Goal: Book appointment/travel/reservation

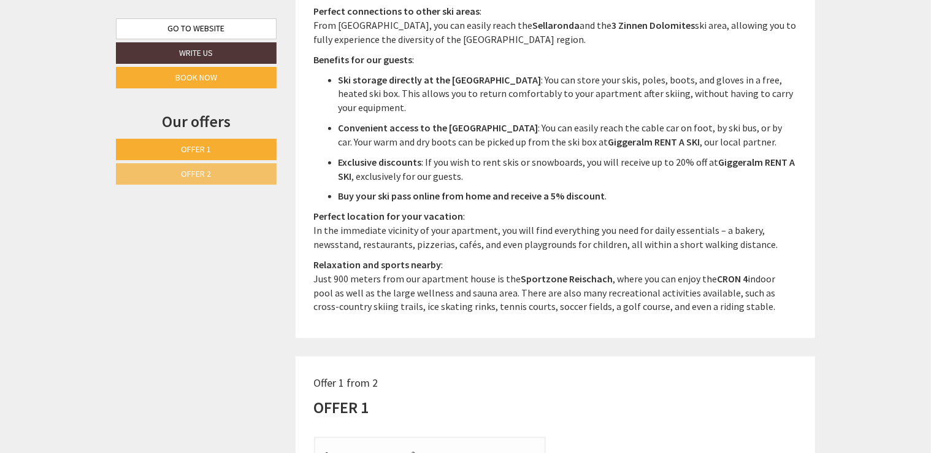
scroll to position [736, 0]
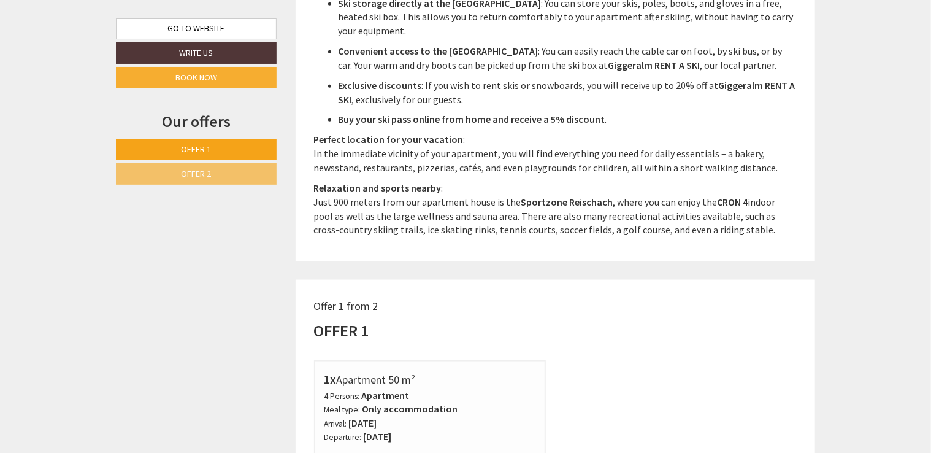
click at [203, 141] on link "Offer 1" at bounding box center [196, 149] width 161 height 21
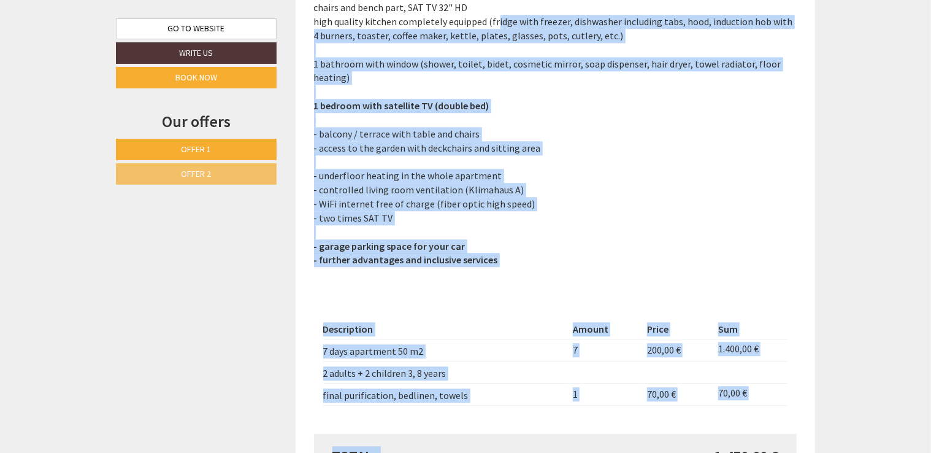
scroll to position [1591, 0]
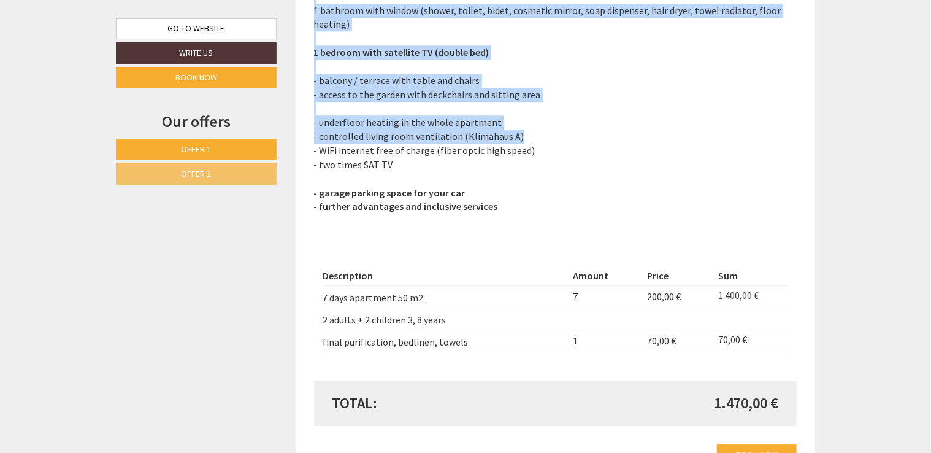
drag, startPoint x: 494, startPoint y: 298, endPoint x: 682, endPoint y: 134, distance: 249.5
click at [682, 134] on p "Apartment (50 m²) The apartment is located on the ground floor and is divided i…" at bounding box center [555, 45] width 483 height 336
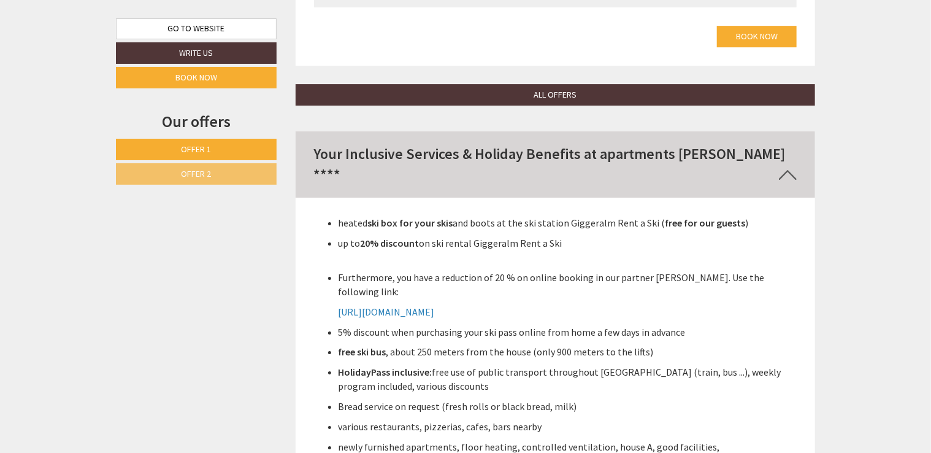
scroll to position [2021, 0]
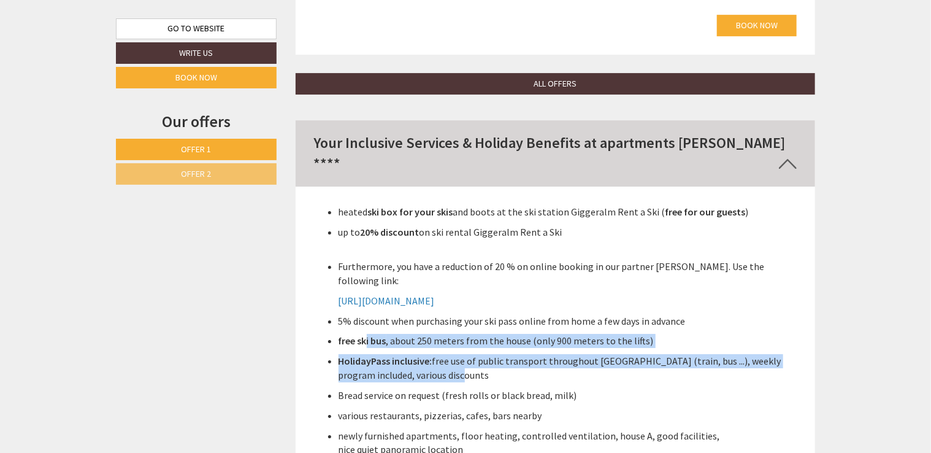
drag, startPoint x: 365, startPoint y: 316, endPoint x: 662, endPoint y: 346, distance: 298.9
click at [662, 346] on ul "heated ski box for your skis and boots at the ski station Giggeralm Rent a Ski …" at bounding box center [555, 447] width 483 height 484
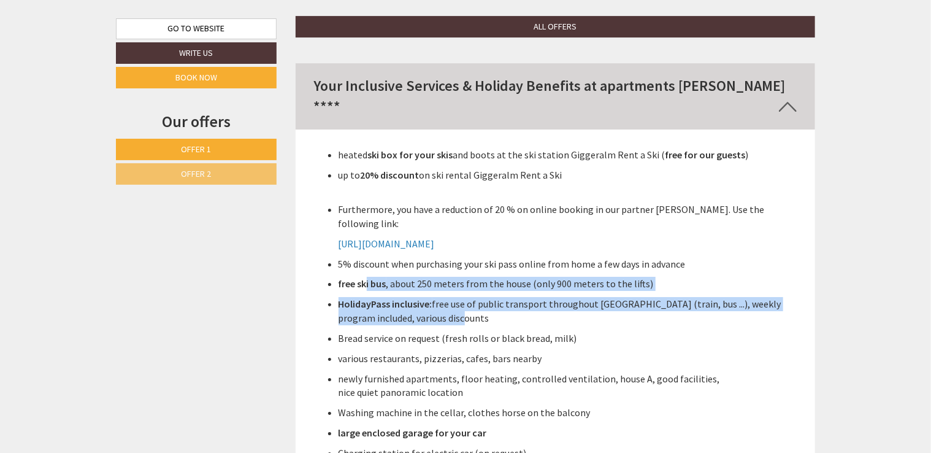
scroll to position [2143, 0]
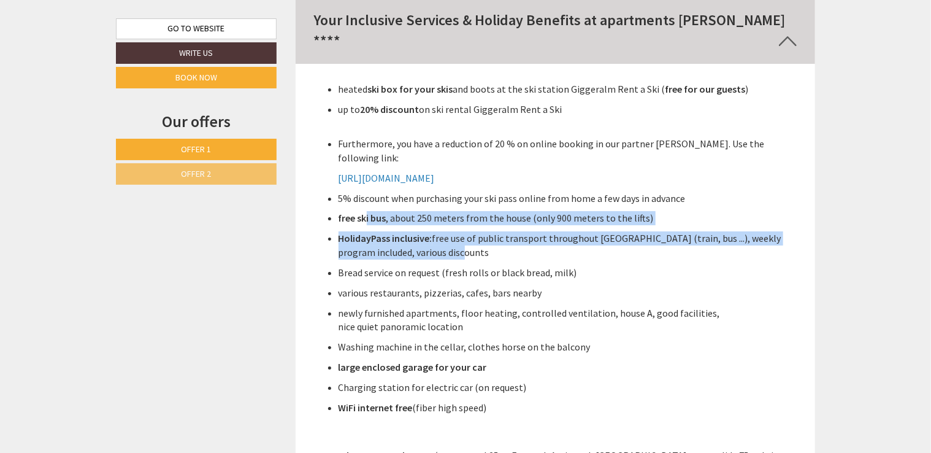
click at [370, 232] on strong "HolidayPass inclusive:" at bounding box center [386, 238] width 94 height 12
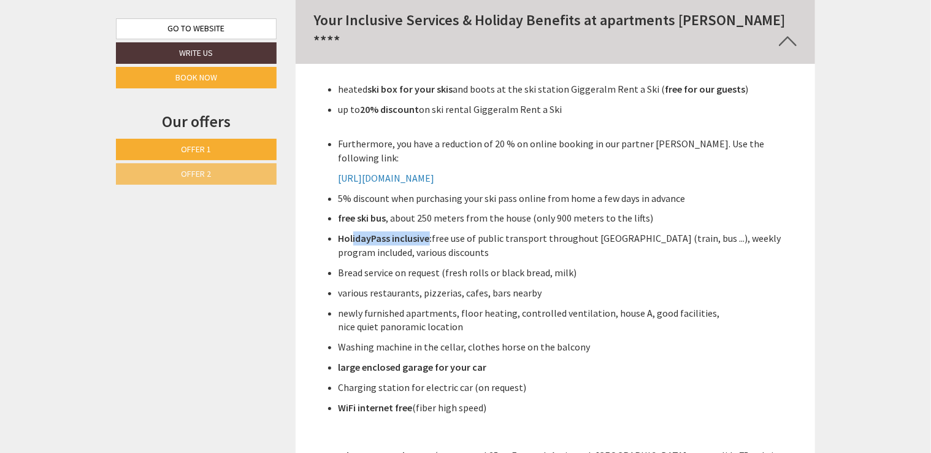
drag, startPoint x: 353, startPoint y: 214, endPoint x: 427, endPoint y: 216, distance: 74.9
click at [427, 232] on strong "HolidayPass inclusive:" at bounding box center [386, 238] width 94 height 12
drag, startPoint x: 427, startPoint y: 216, endPoint x: 325, endPoint y: 217, distance: 102.4
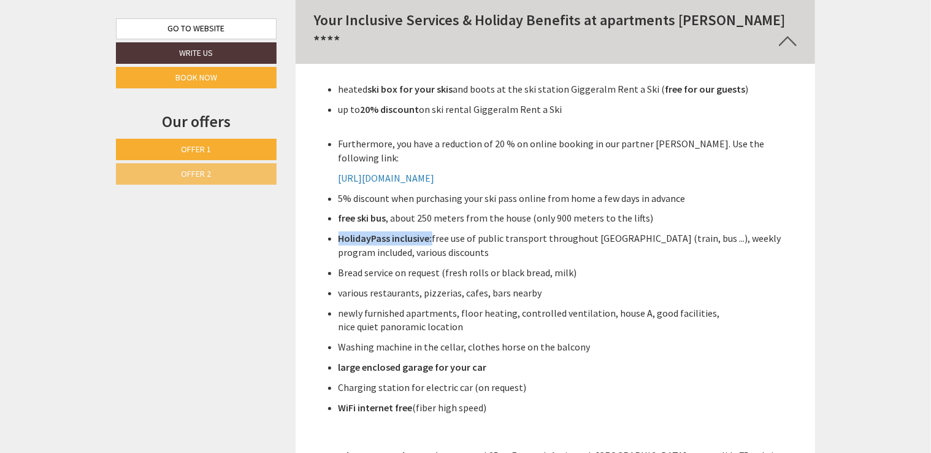
click at [325, 217] on ul "heated ski box for your skis and boots at the ski station Giggeralm Rent a Ski …" at bounding box center [555, 324] width 483 height 484
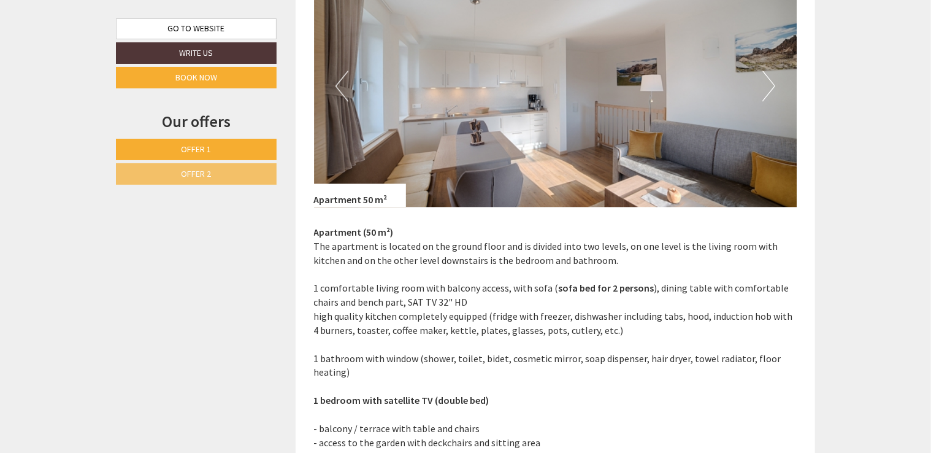
scroll to position [1104, 0]
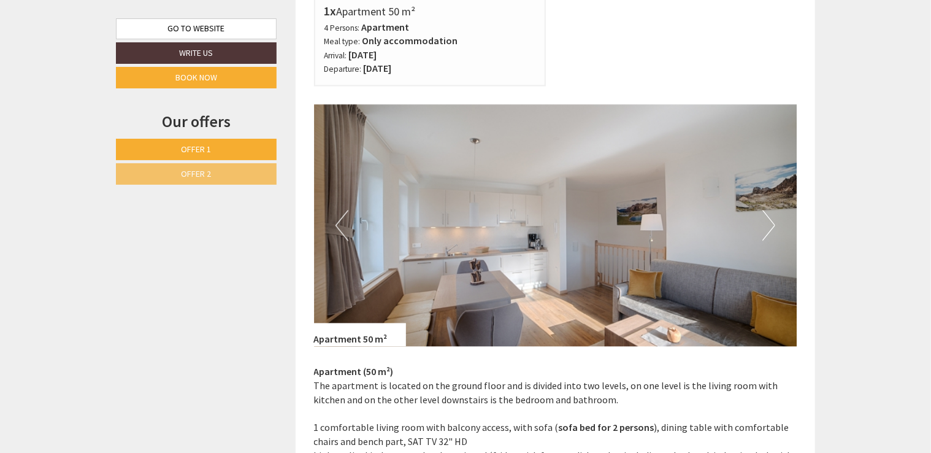
click at [766, 226] on button "Next" at bounding box center [768, 225] width 13 height 31
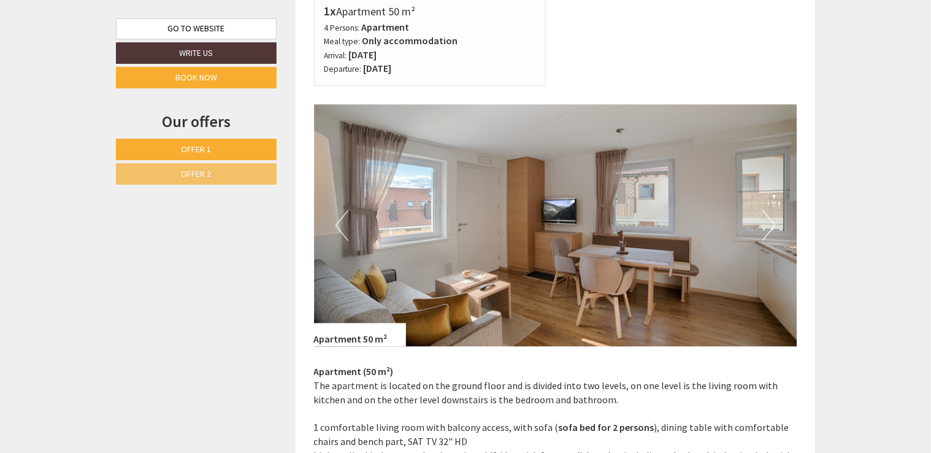
click at [766, 226] on button "Next" at bounding box center [768, 225] width 13 height 31
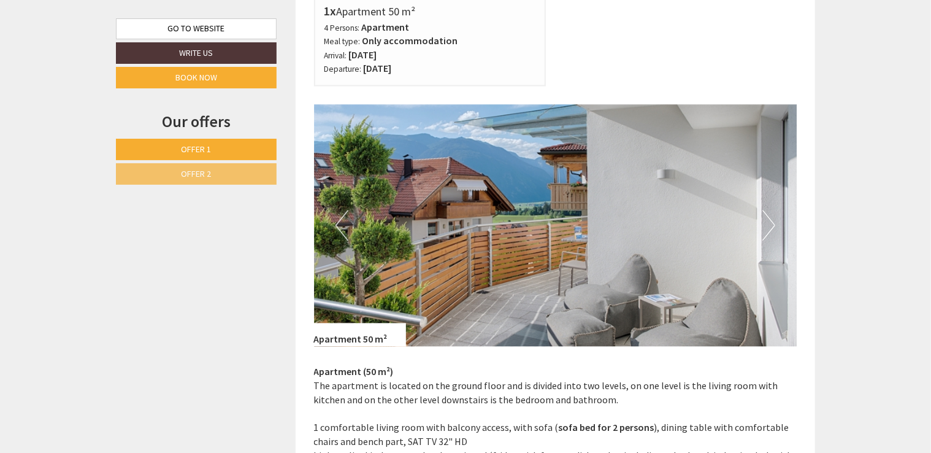
click at [766, 226] on button "Next" at bounding box center [768, 225] width 13 height 31
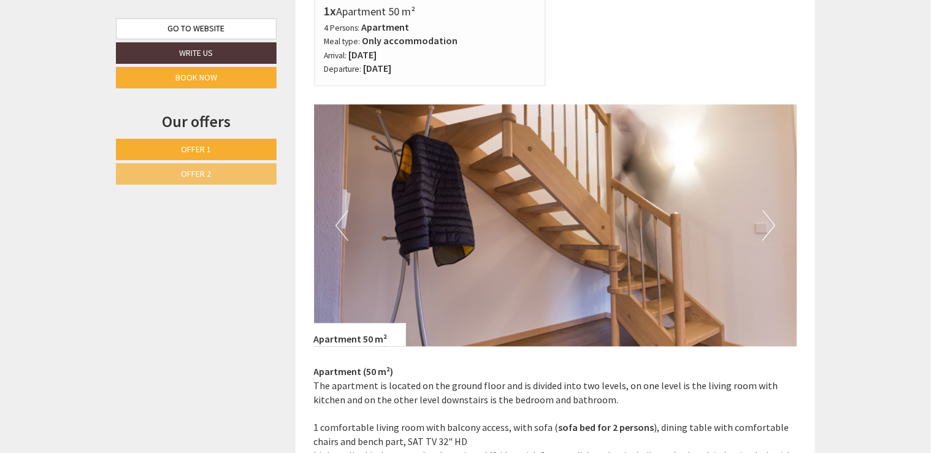
click at [766, 226] on button "Next" at bounding box center [768, 225] width 13 height 31
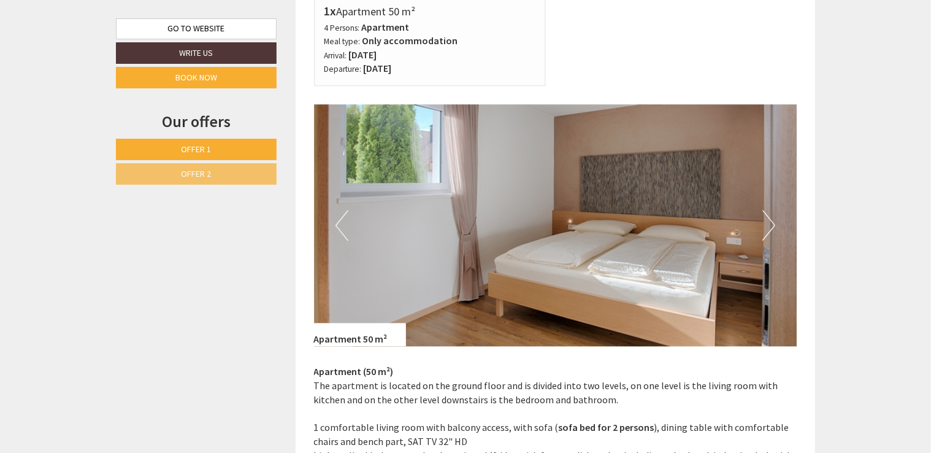
click at [332, 226] on img at bounding box center [555, 226] width 483 height 242
click at [335, 227] on button "Previous" at bounding box center [341, 225] width 13 height 31
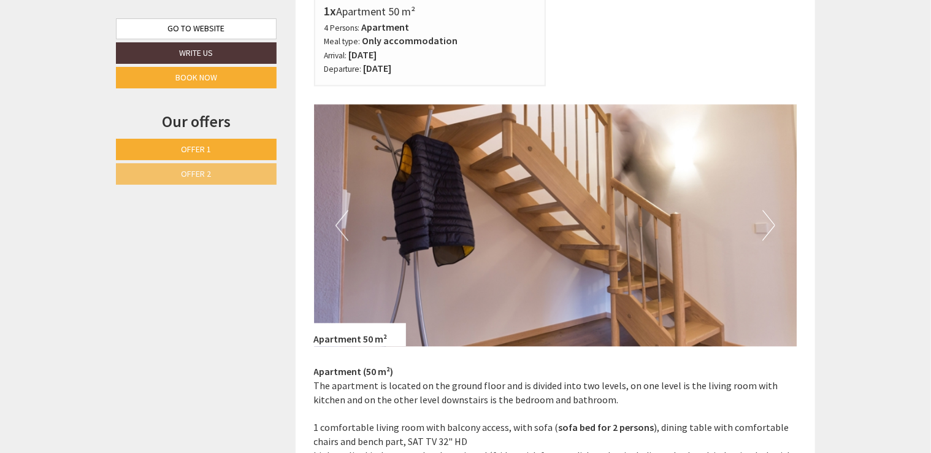
click at [759, 227] on img at bounding box center [555, 226] width 483 height 242
click at [768, 228] on button "Next" at bounding box center [768, 225] width 13 height 31
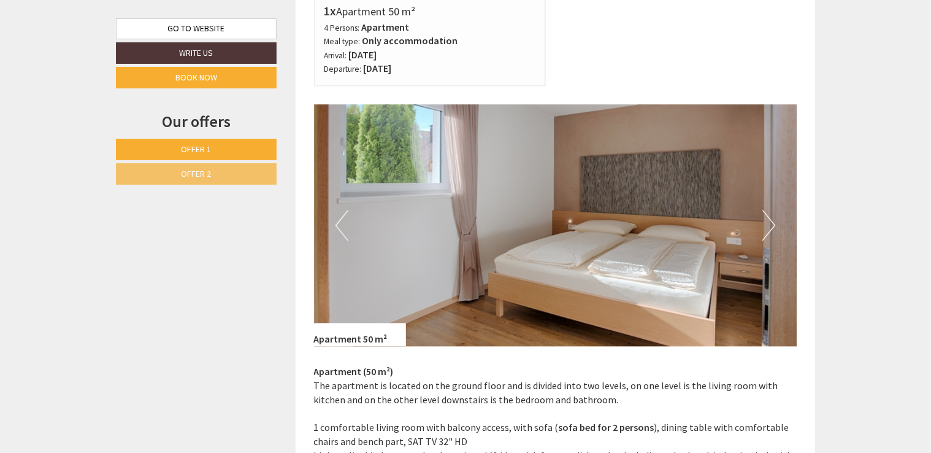
click at [768, 228] on button "Next" at bounding box center [768, 225] width 13 height 31
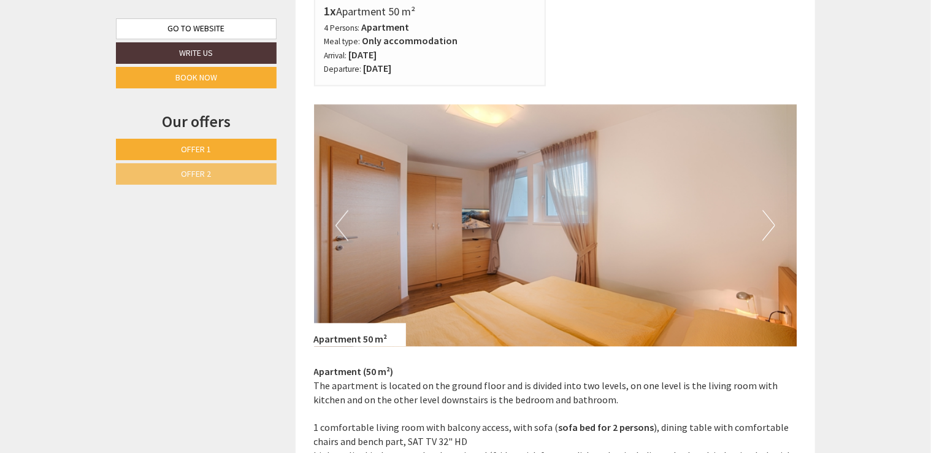
click at [768, 228] on button "Next" at bounding box center [768, 225] width 13 height 31
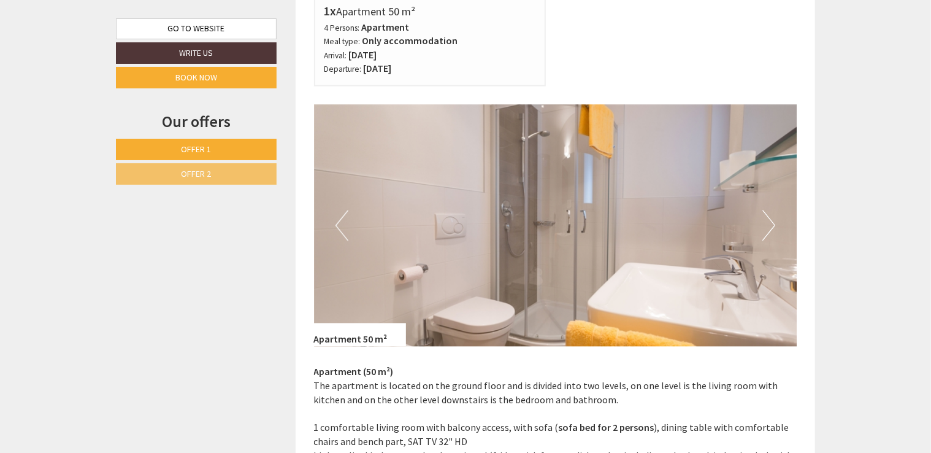
click at [768, 228] on button "Next" at bounding box center [768, 225] width 13 height 31
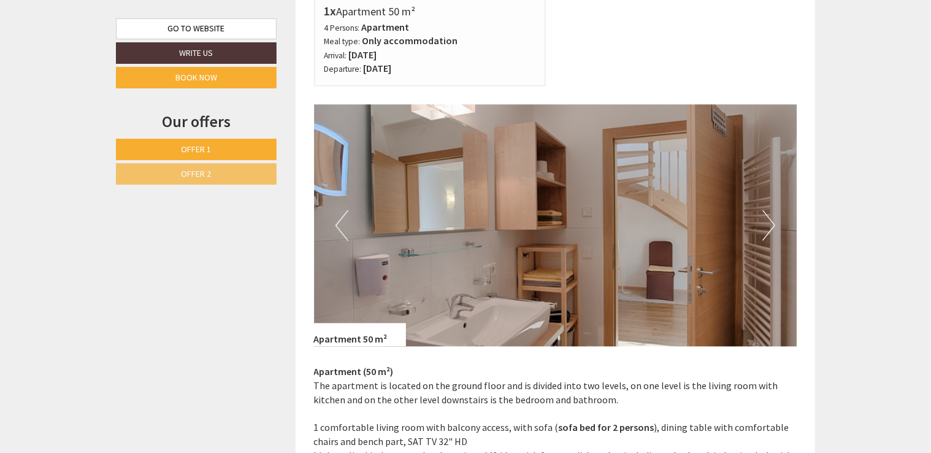
click at [768, 228] on button "Next" at bounding box center [768, 225] width 13 height 31
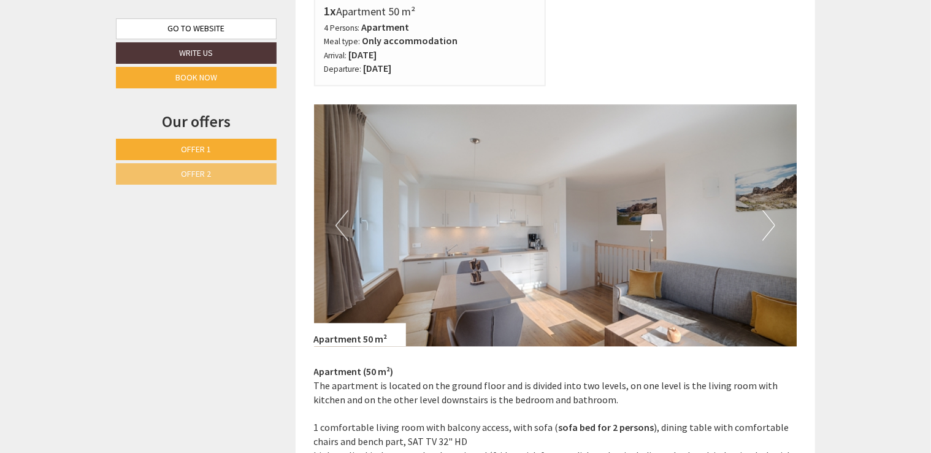
click at [768, 228] on button "Next" at bounding box center [768, 225] width 13 height 31
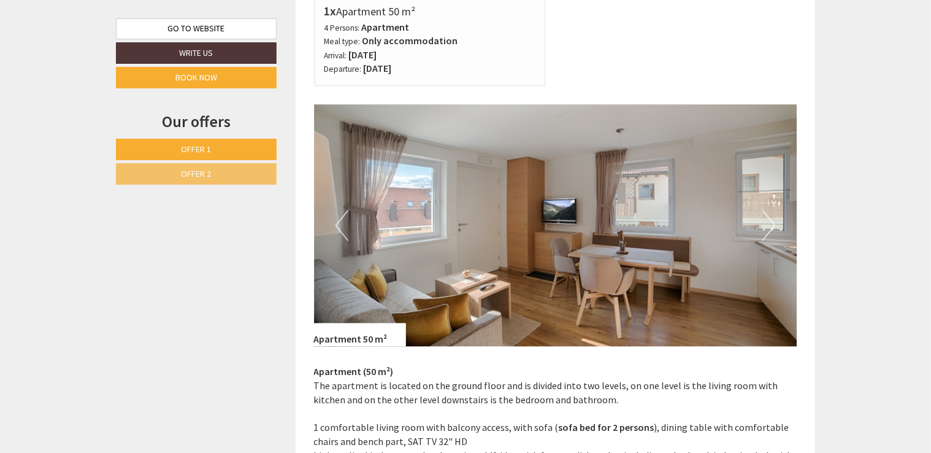
click at [768, 228] on button "Next" at bounding box center [768, 225] width 13 height 31
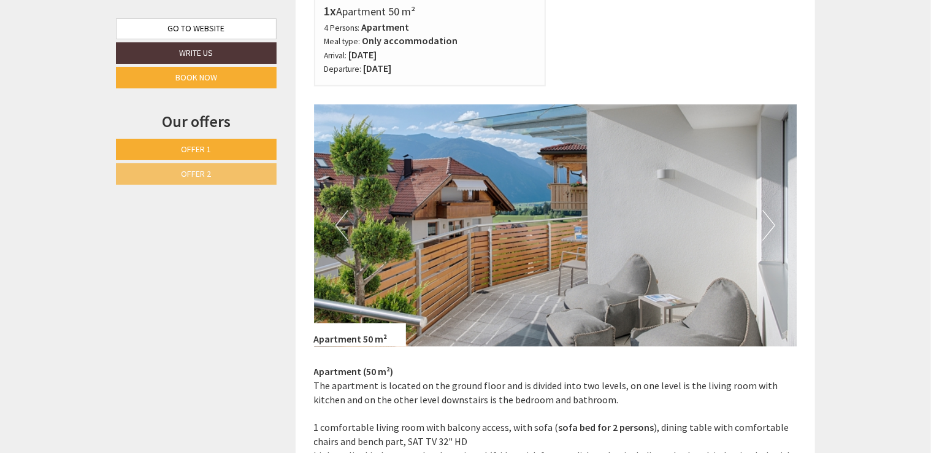
click at [768, 228] on button "Next" at bounding box center [768, 225] width 13 height 31
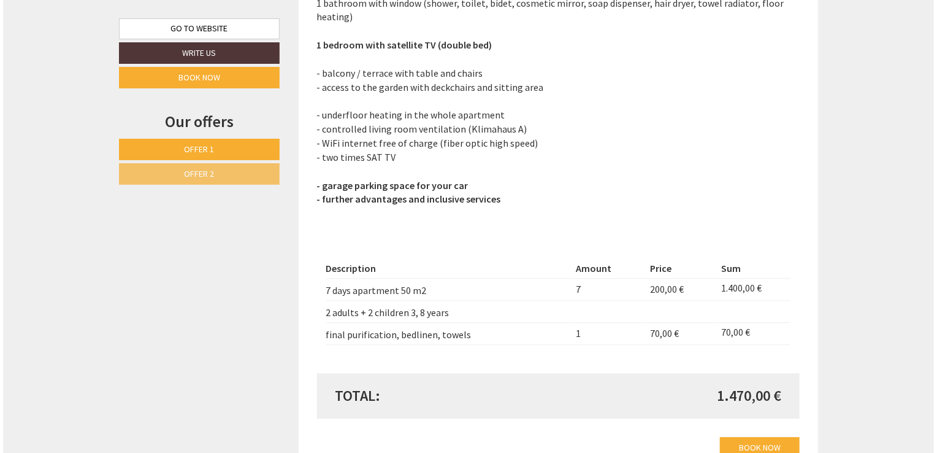
scroll to position [1717, 0]
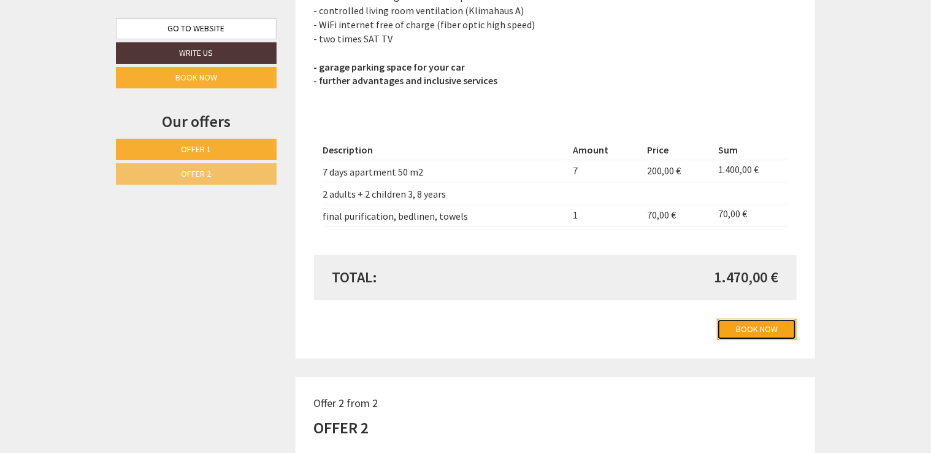
click at [741, 335] on link "Book now" at bounding box center [757, 328] width 80 height 21
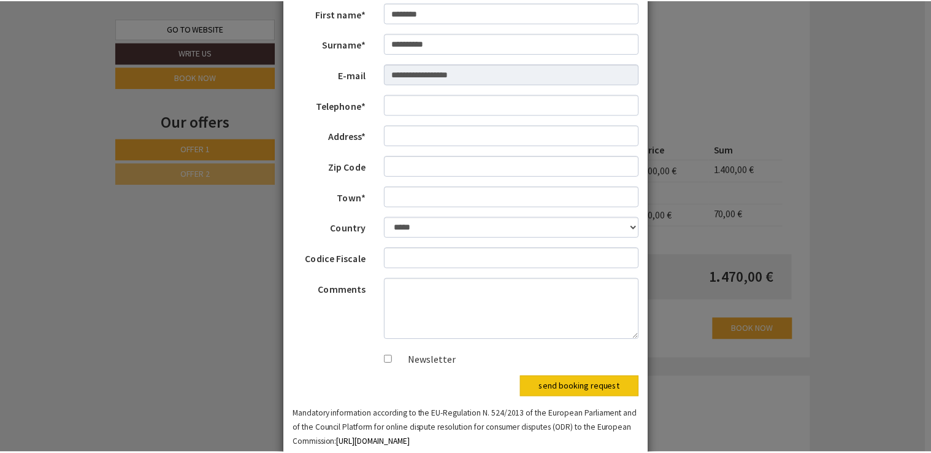
scroll to position [123, 0]
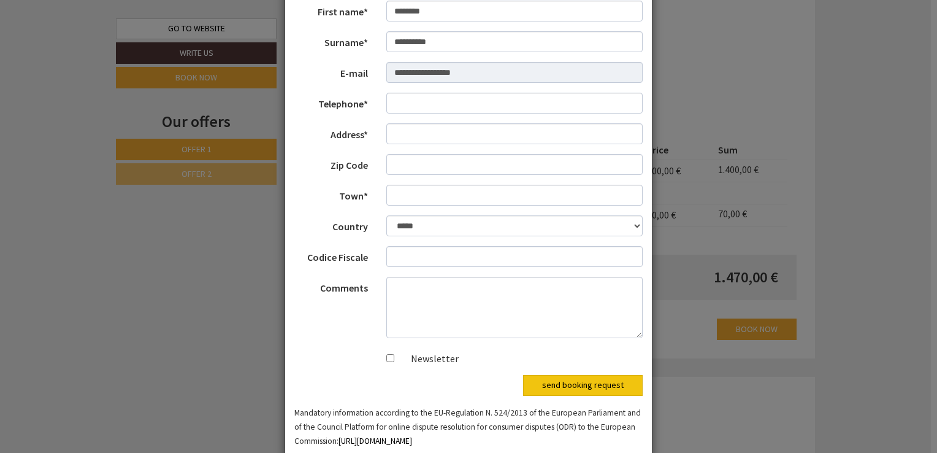
click at [760, 345] on div "**********" at bounding box center [468, 226] width 937 height 453
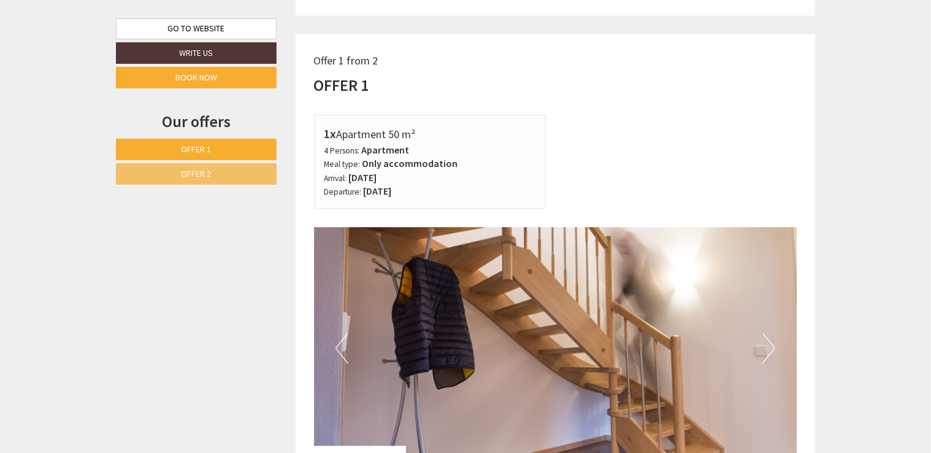
scroll to position [1104, 0]
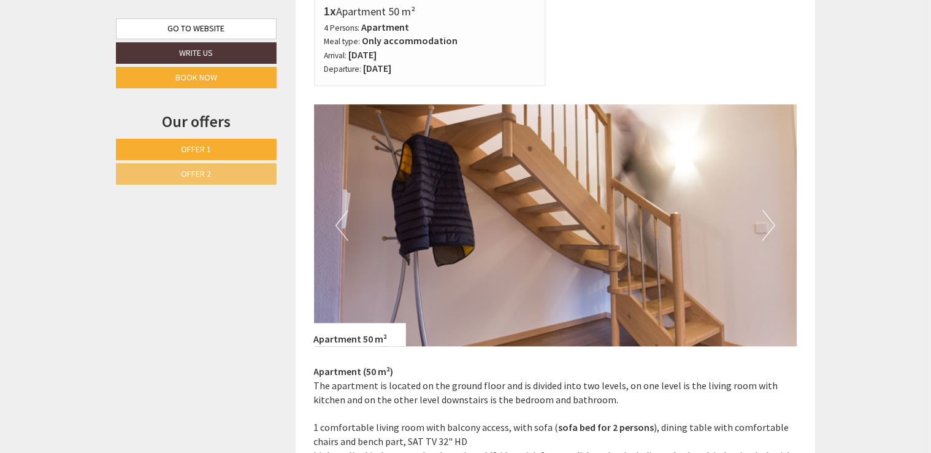
click at [767, 232] on button "Next" at bounding box center [768, 225] width 13 height 31
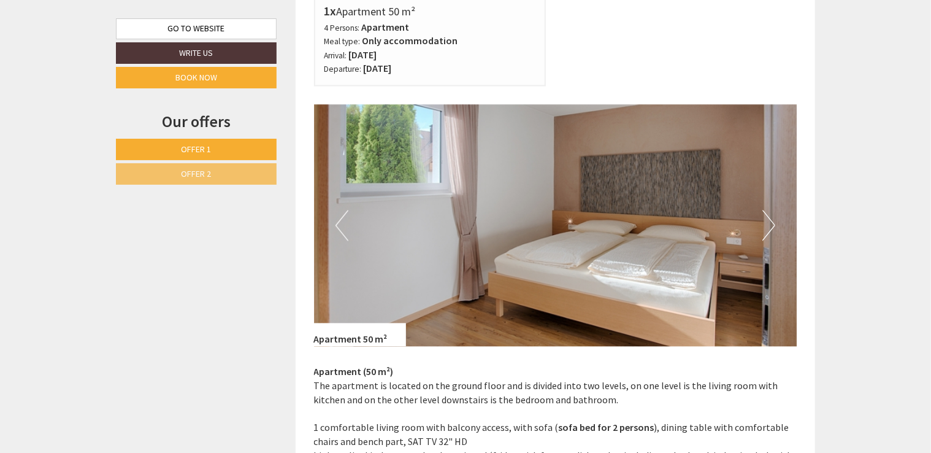
click at [767, 232] on button "Next" at bounding box center [768, 225] width 13 height 31
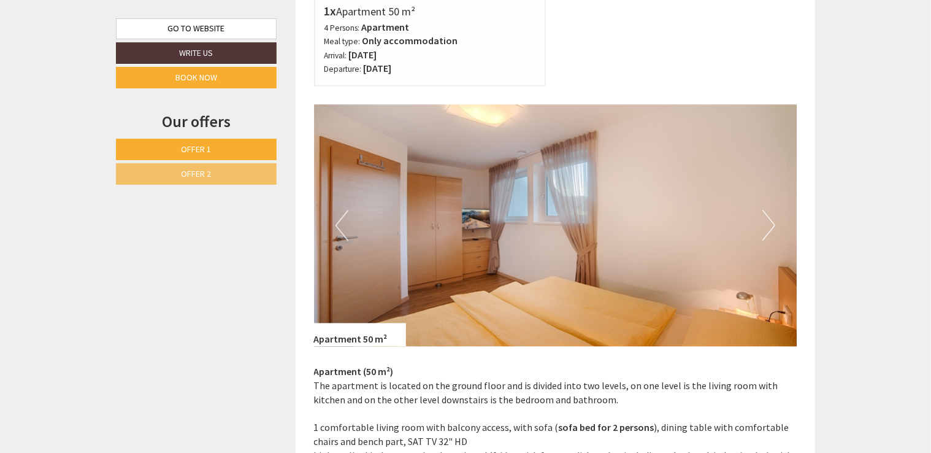
click at [767, 232] on button "Next" at bounding box center [768, 225] width 13 height 31
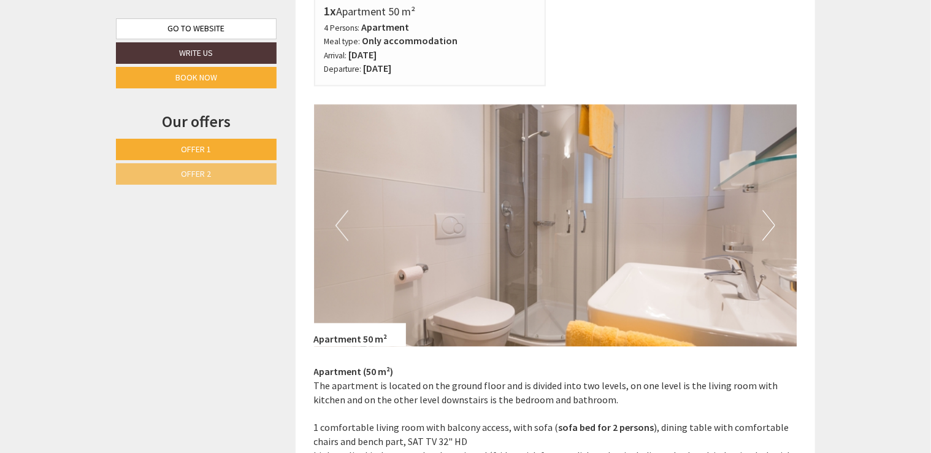
click at [767, 232] on button "Next" at bounding box center [768, 225] width 13 height 31
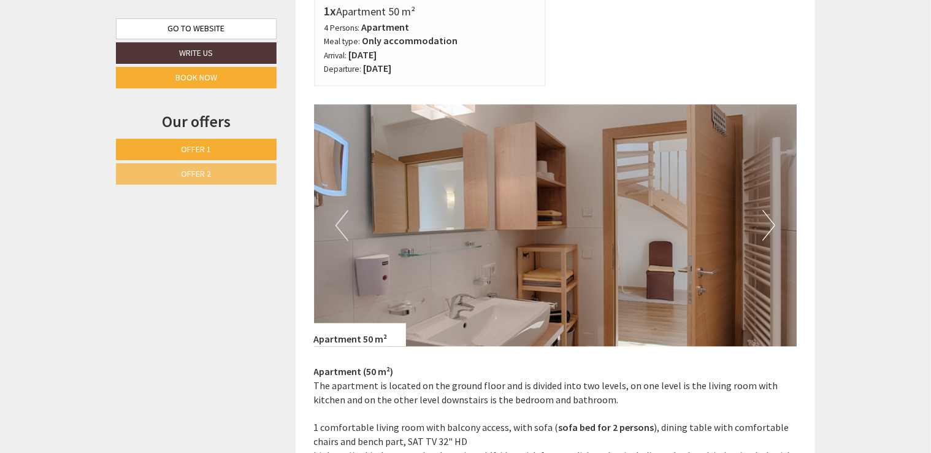
click at [767, 232] on button "Next" at bounding box center [768, 225] width 13 height 31
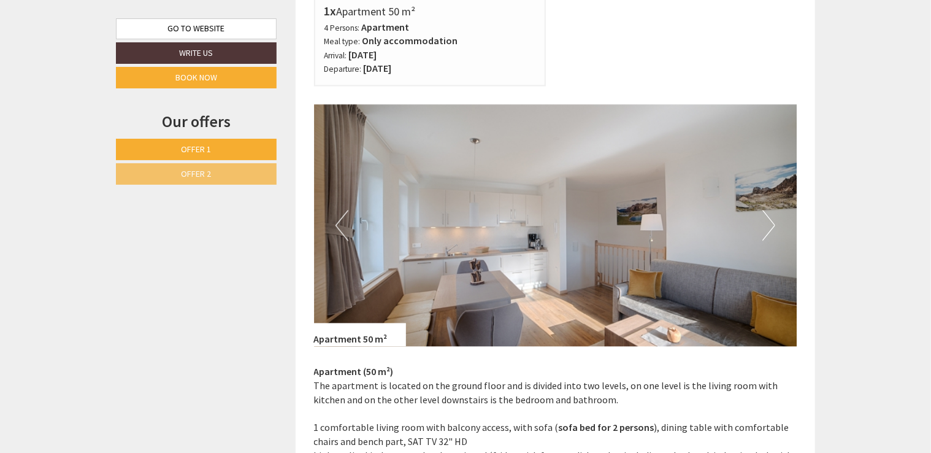
click at [767, 232] on button "Next" at bounding box center [768, 225] width 13 height 31
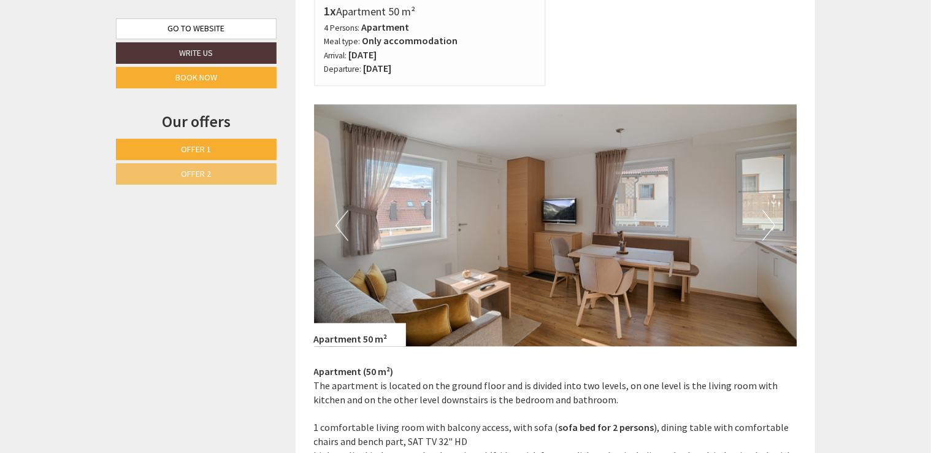
click at [767, 232] on button "Next" at bounding box center [768, 225] width 13 height 31
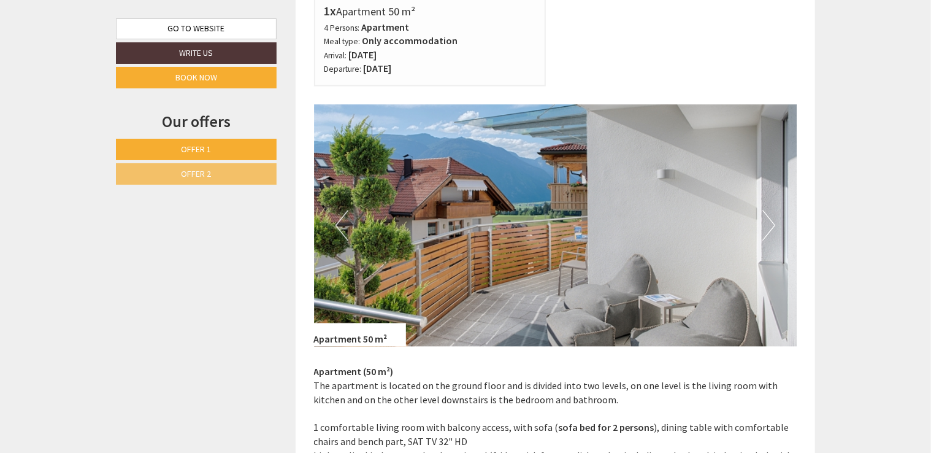
click at [767, 232] on button "Next" at bounding box center [768, 225] width 13 height 31
click at [769, 224] on button "Next" at bounding box center [768, 225] width 13 height 31
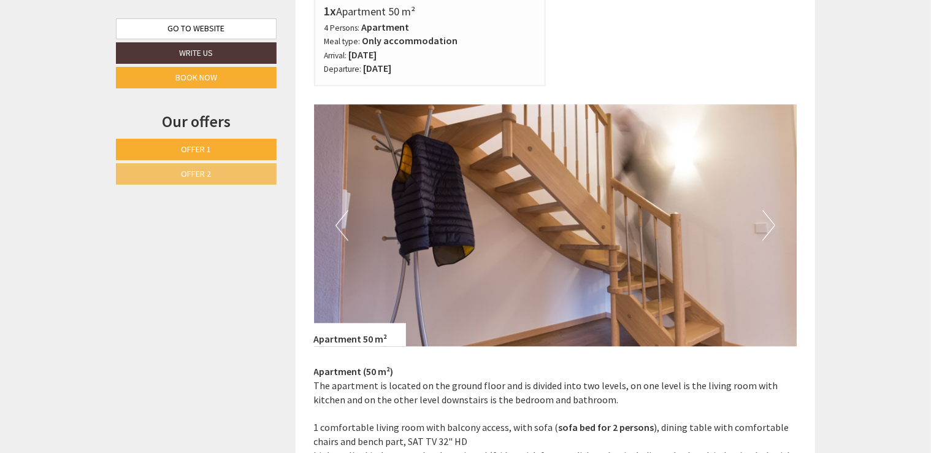
click at [769, 224] on button "Next" at bounding box center [768, 225] width 13 height 31
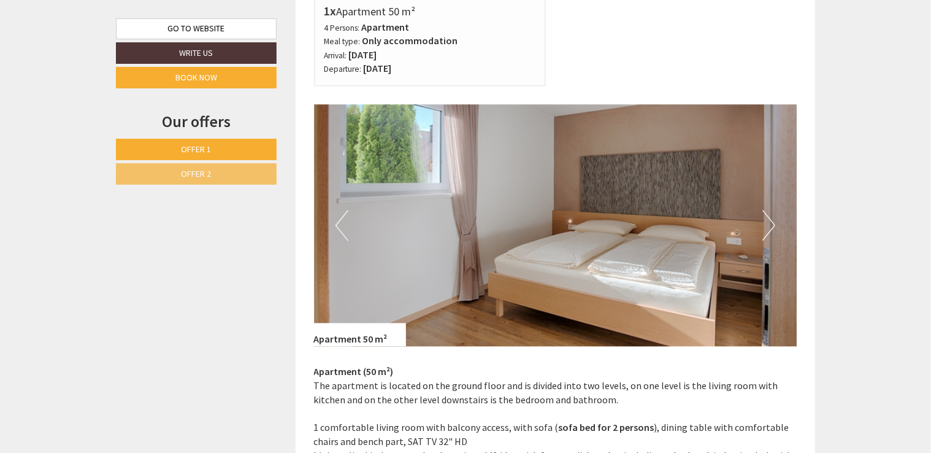
click at [769, 224] on button "Next" at bounding box center [768, 225] width 13 height 31
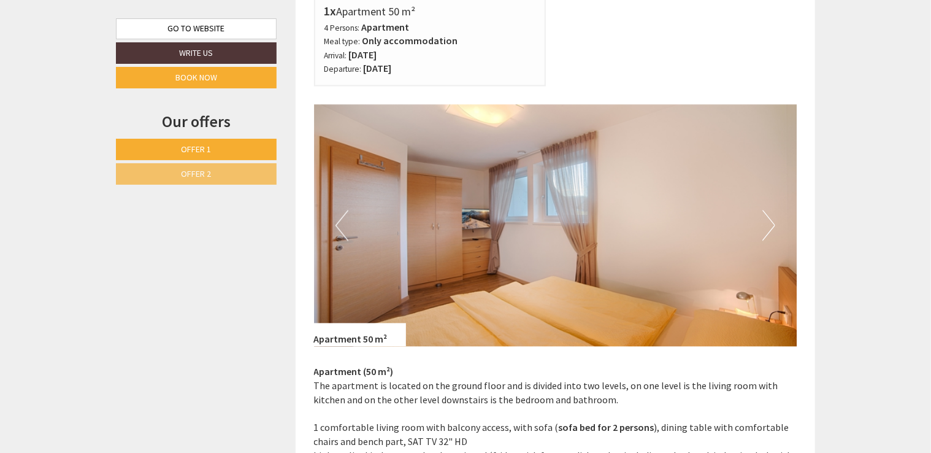
click at [769, 224] on button "Next" at bounding box center [768, 225] width 13 height 31
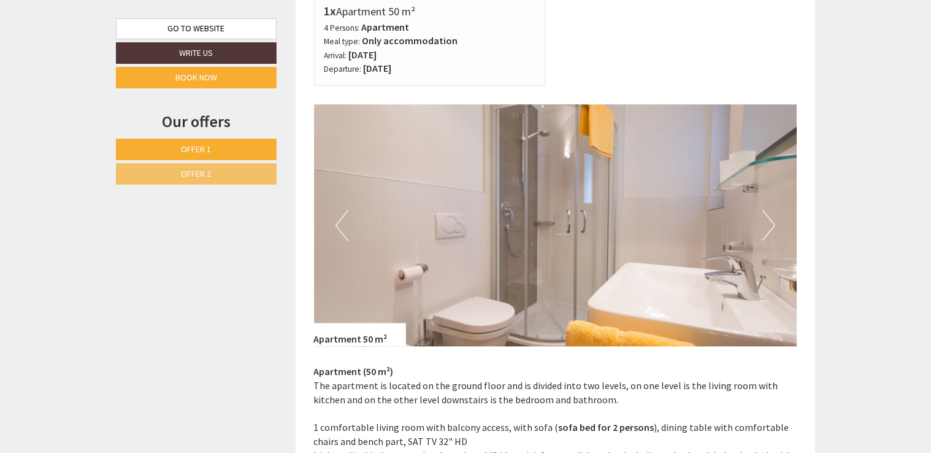
click at [769, 224] on button "Next" at bounding box center [768, 225] width 13 height 31
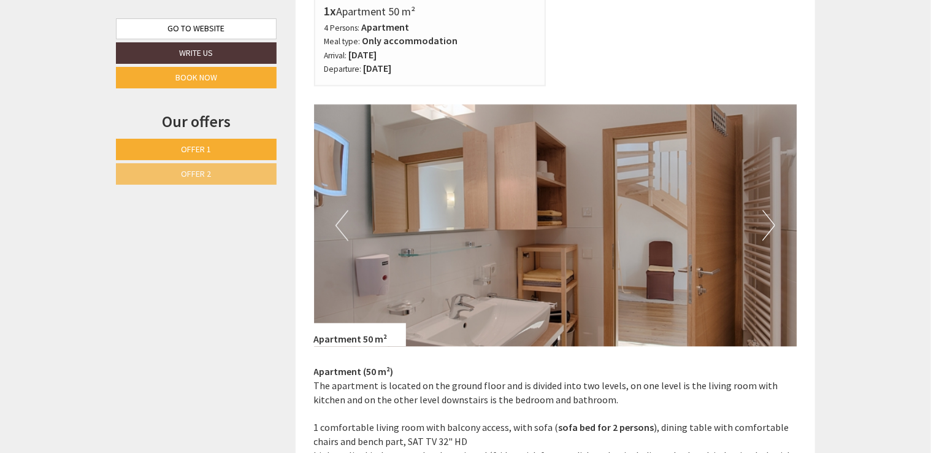
click at [769, 224] on button "Next" at bounding box center [768, 225] width 13 height 31
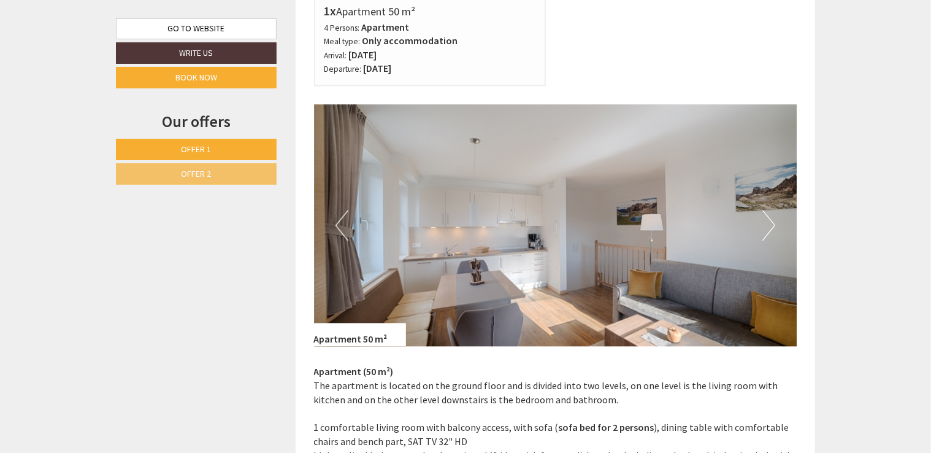
click at [769, 224] on button "Next" at bounding box center [768, 225] width 13 height 31
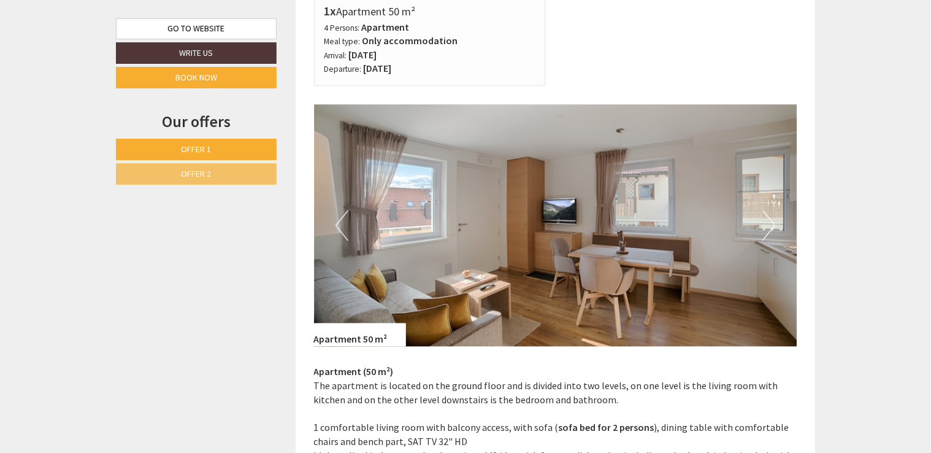
click at [769, 224] on button "Next" at bounding box center [768, 225] width 13 height 31
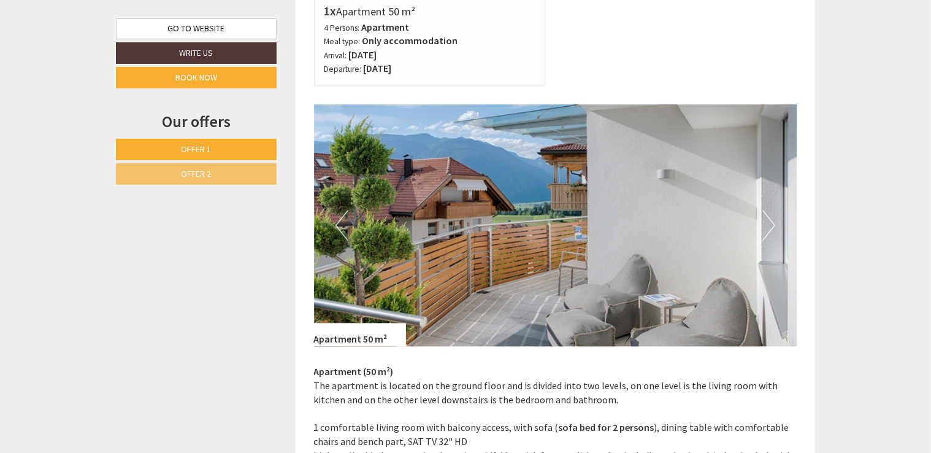
click at [769, 224] on button "Next" at bounding box center [768, 225] width 13 height 31
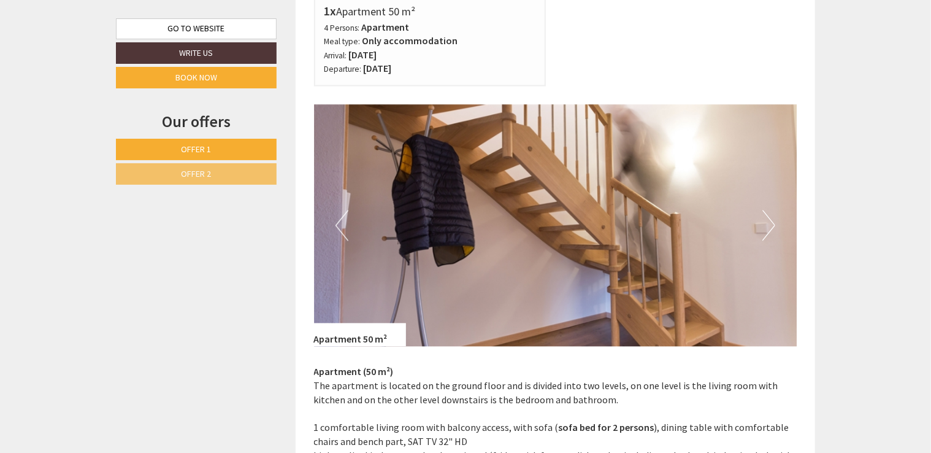
click at [769, 224] on button "Next" at bounding box center [768, 225] width 13 height 31
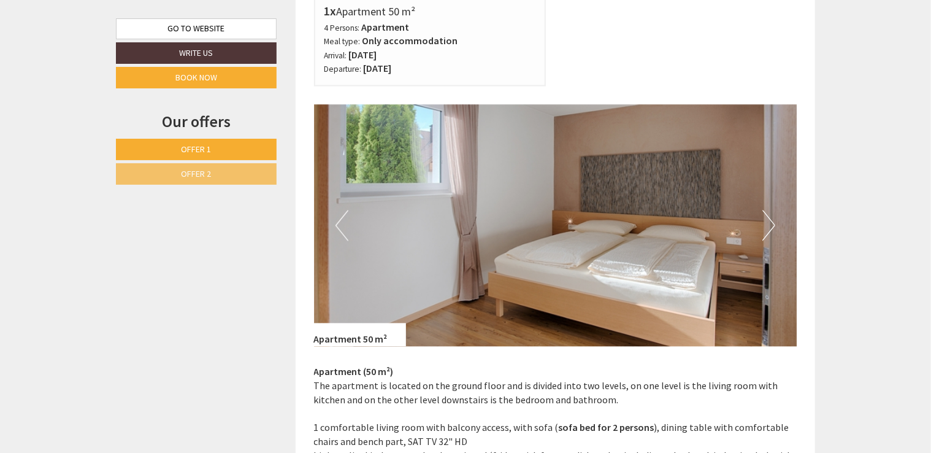
click at [769, 224] on button "Next" at bounding box center [768, 225] width 13 height 31
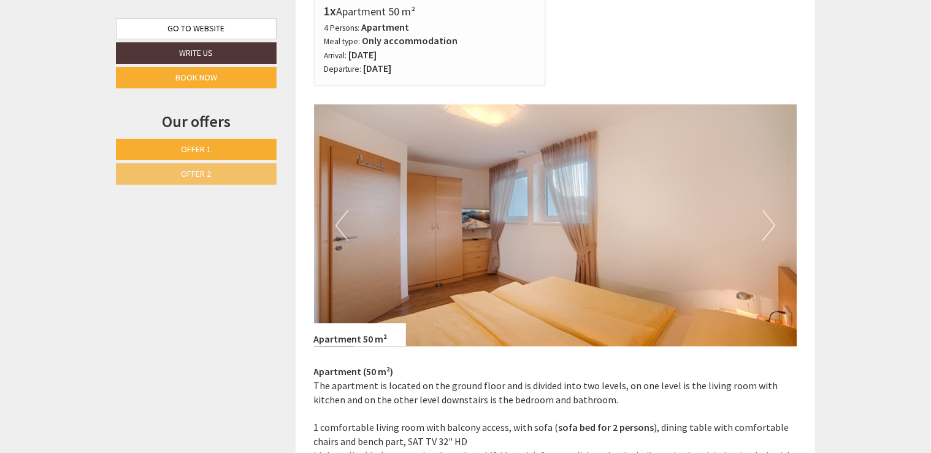
click at [769, 224] on button "Next" at bounding box center [768, 225] width 13 height 31
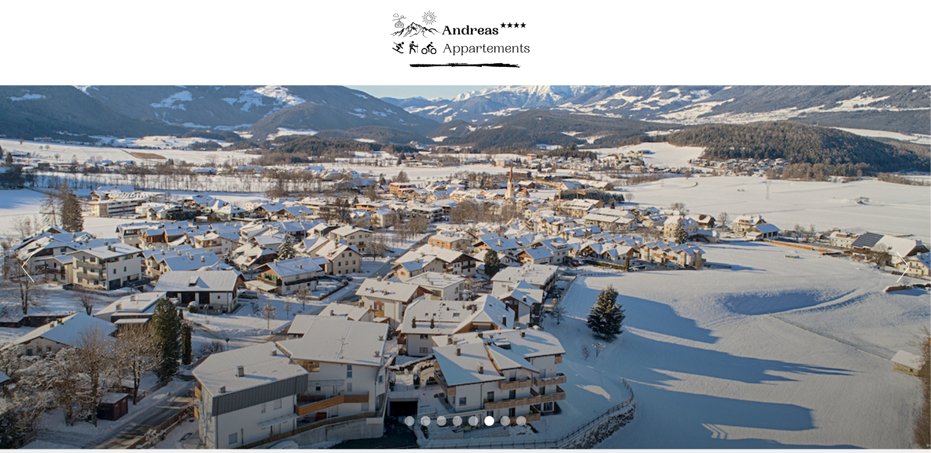
scroll to position [0, 0]
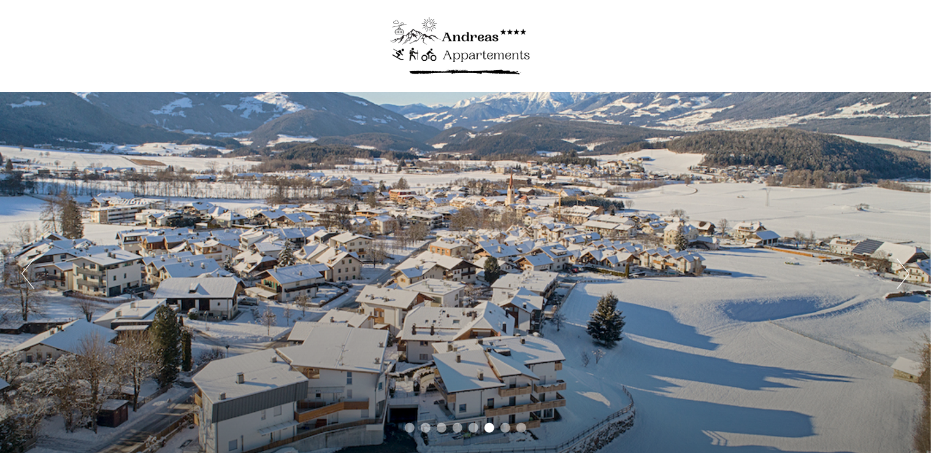
drag, startPoint x: 547, startPoint y: 55, endPoint x: 465, endPoint y: 59, distance: 82.3
click at [465, 59] on div at bounding box center [465, 46] width 687 height 80
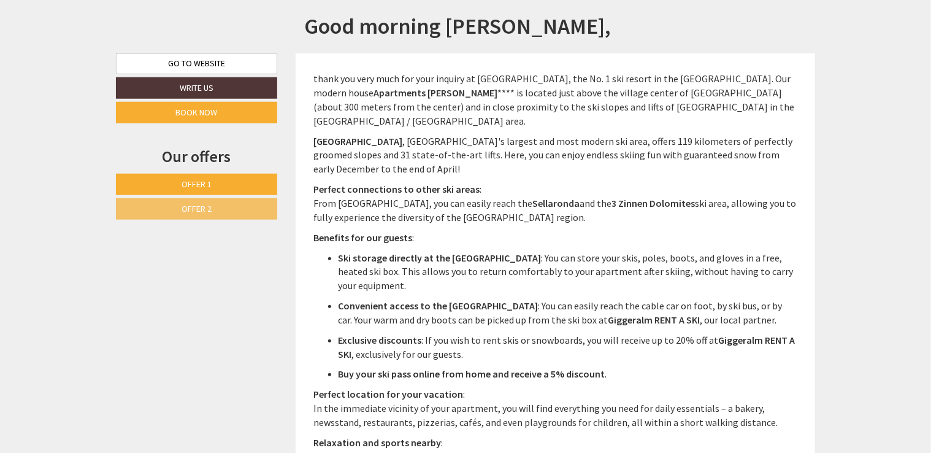
scroll to position [491, 0]
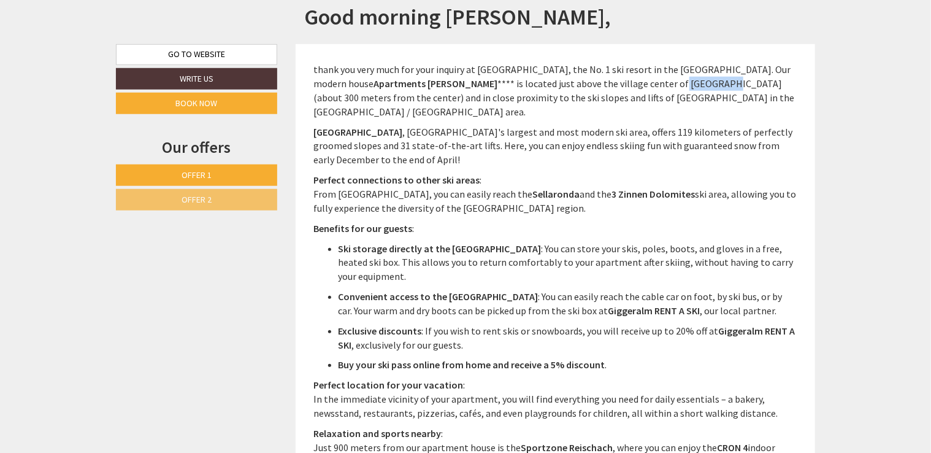
drag, startPoint x: 608, startPoint y: 85, endPoint x: 653, endPoint y: 82, distance: 44.2
click at [653, 82] on p "thank you very much for your inquiry at Kronplatz, the No. 1 ski resort in the …" at bounding box center [555, 91] width 483 height 56
copy p "Reischach"
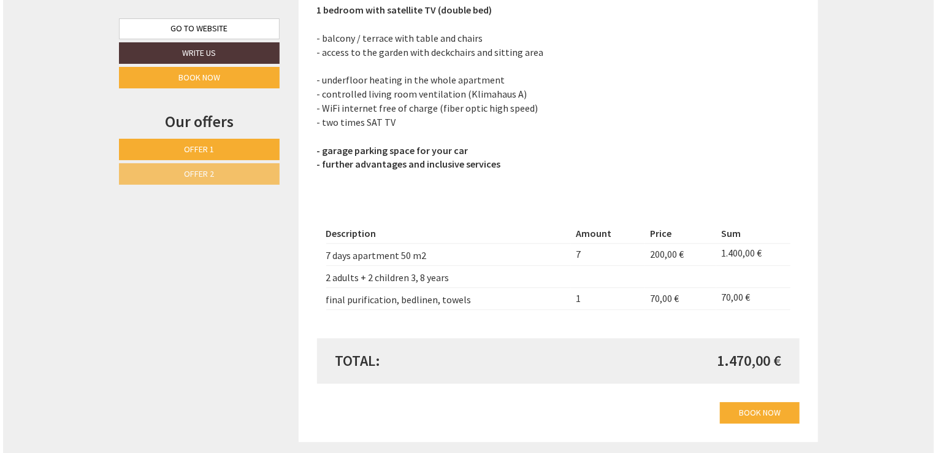
scroll to position [1656, 0]
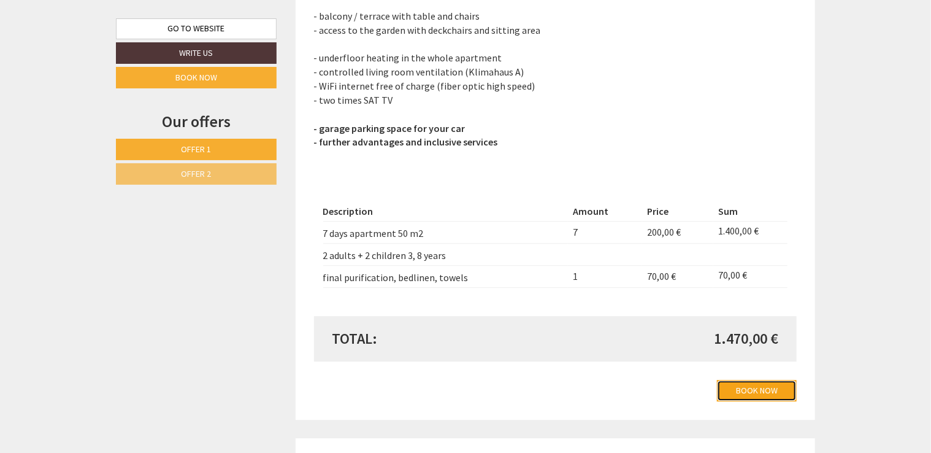
click at [758, 394] on link "Book now" at bounding box center [757, 390] width 80 height 21
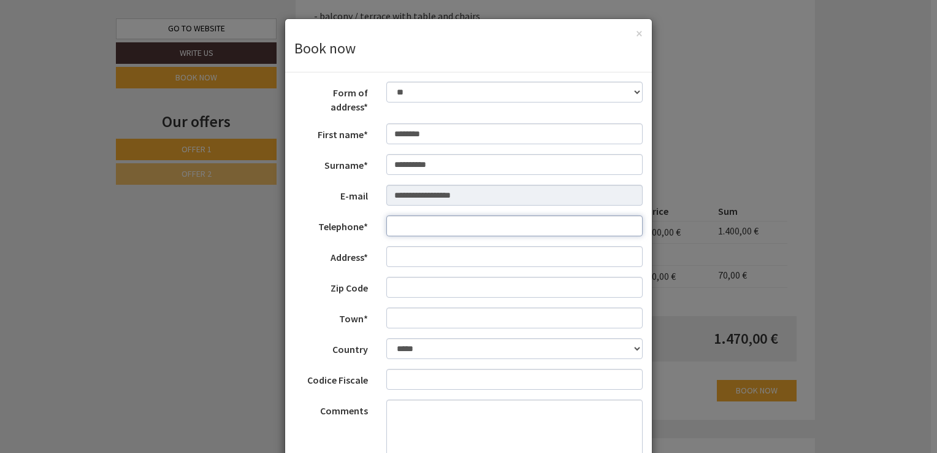
click at [423, 215] on input "Telephone*" at bounding box center [514, 225] width 257 height 21
type input "*********"
type input "******"
select select "***"
click at [389, 217] on input "*********" at bounding box center [514, 225] width 257 height 21
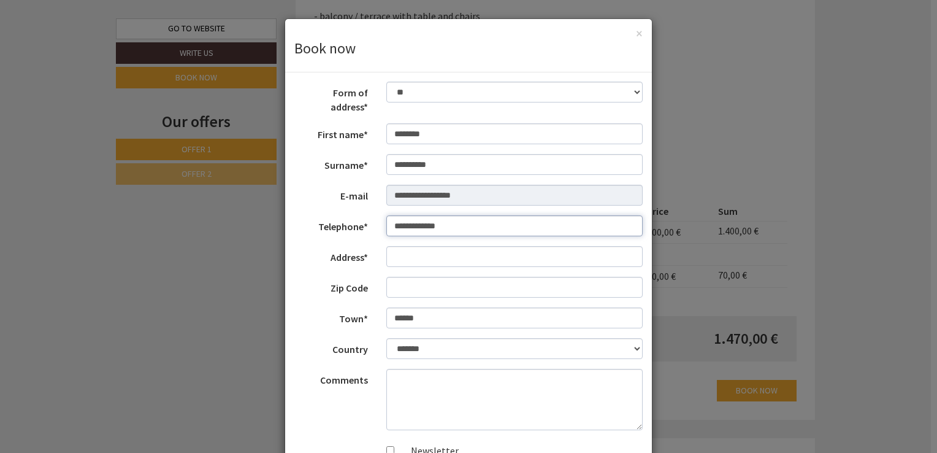
type input "**********"
click at [408, 246] on input "Address*" at bounding box center [514, 256] width 257 height 21
type input "*********"
click at [417, 281] on input "Zip Code" at bounding box center [514, 287] width 257 height 21
type input "******"
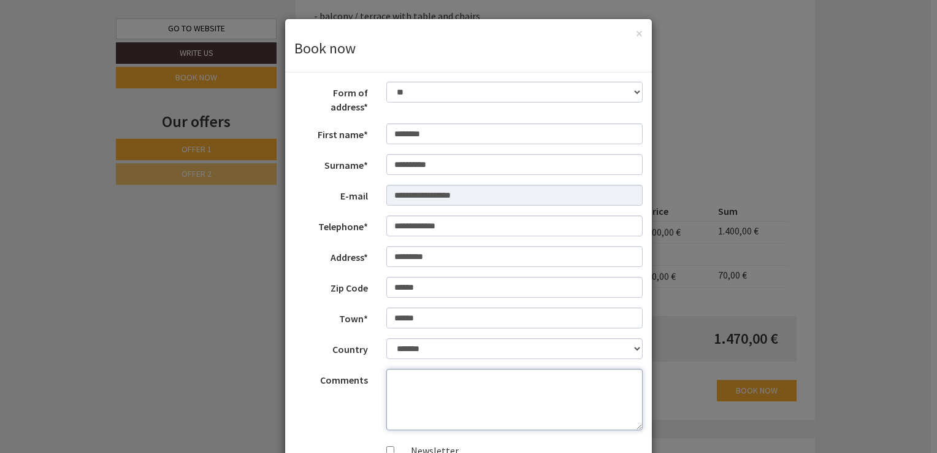
click at [444, 372] on textarea "Comments" at bounding box center [514, 399] width 257 height 61
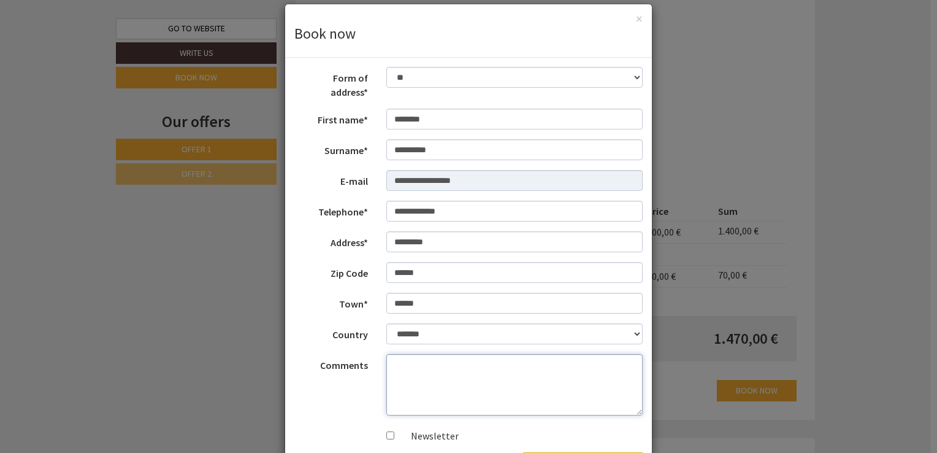
scroll to position [0, 0]
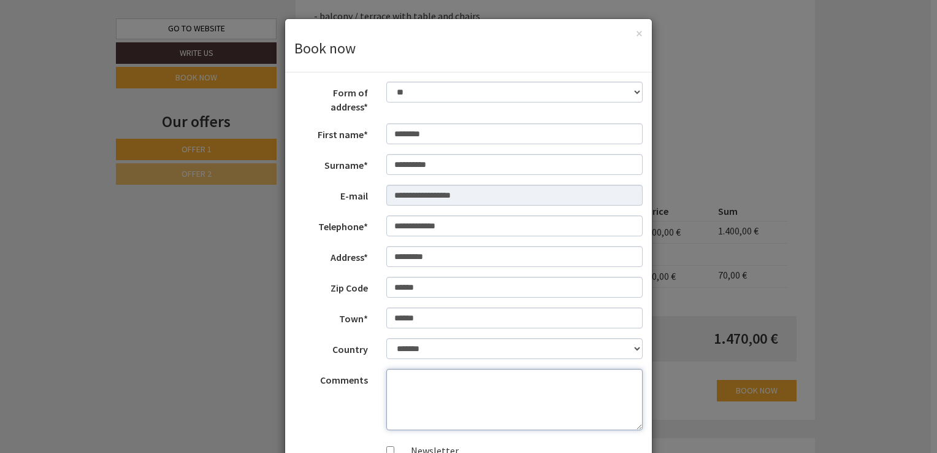
paste textarea "**********"
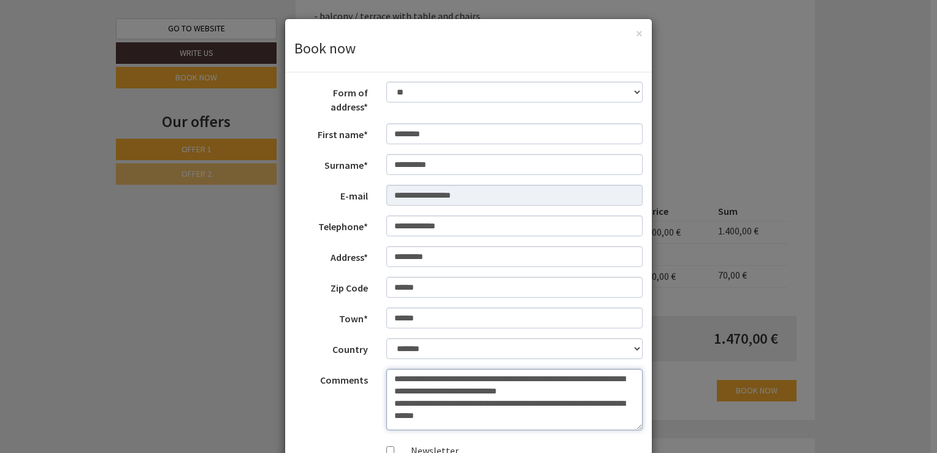
click at [484, 369] on textarea "**********" at bounding box center [514, 399] width 257 height 61
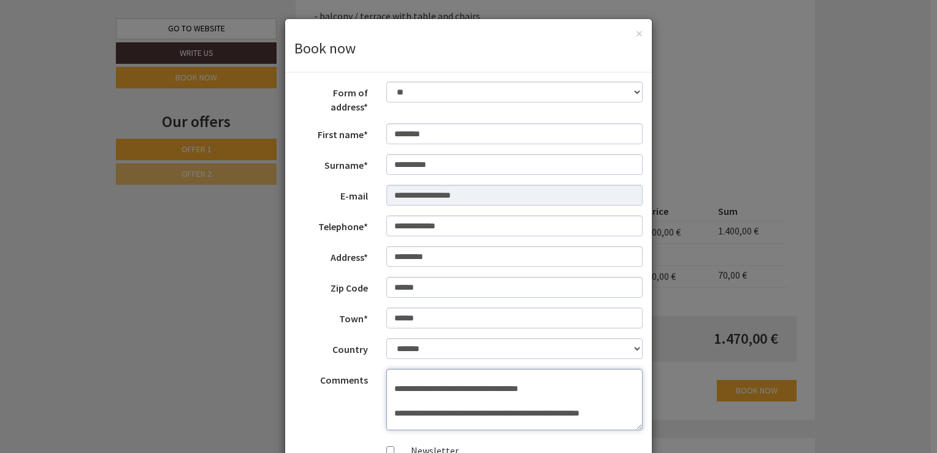
scroll to position [69, 0]
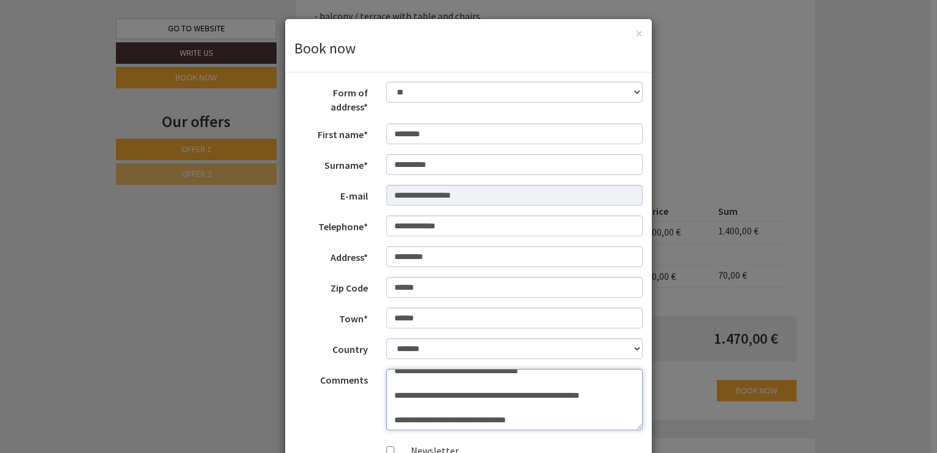
drag, startPoint x: 389, startPoint y: 381, endPoint x: 406, endPoint y: 389, distance: 18.1
click at [390, 381] on textarea "**********" at bounding box center [514, 399] width 257 height 61
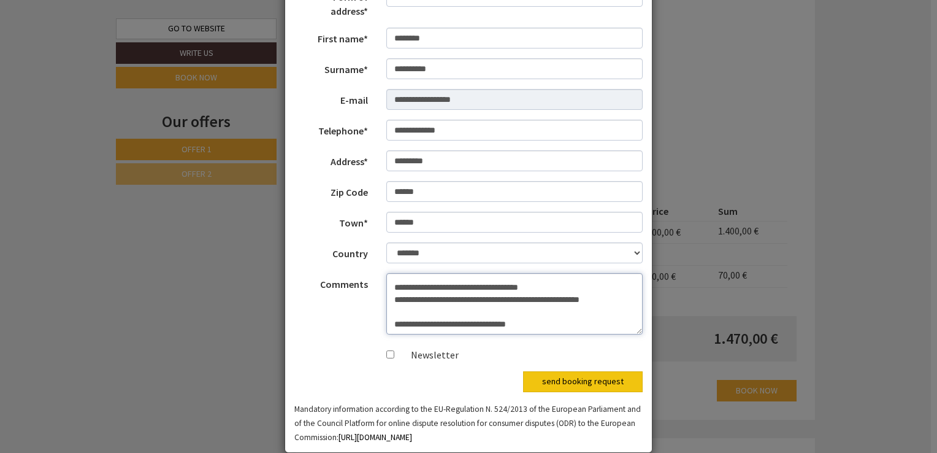
scroll to position [102, 0]
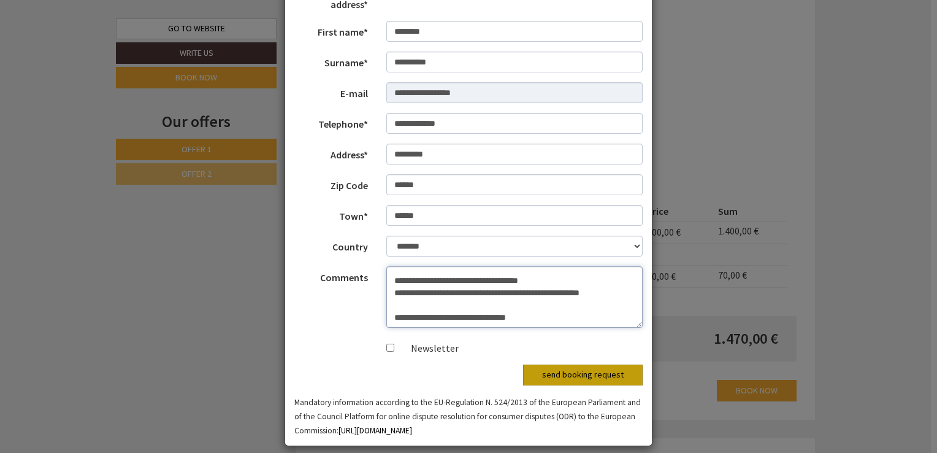
type textarea "**********"
click at [586, 365] on button "send booking request" at bounding box center [583, 374] width 120 height 21
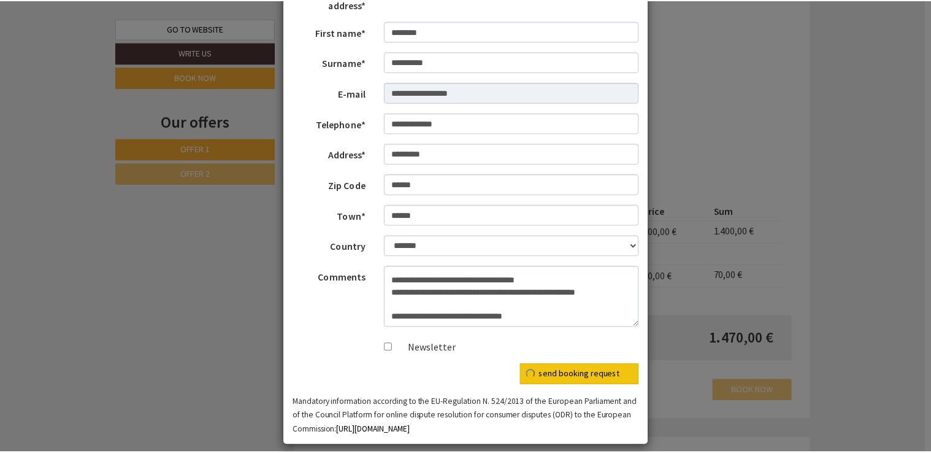
scroll to position [0, 0]
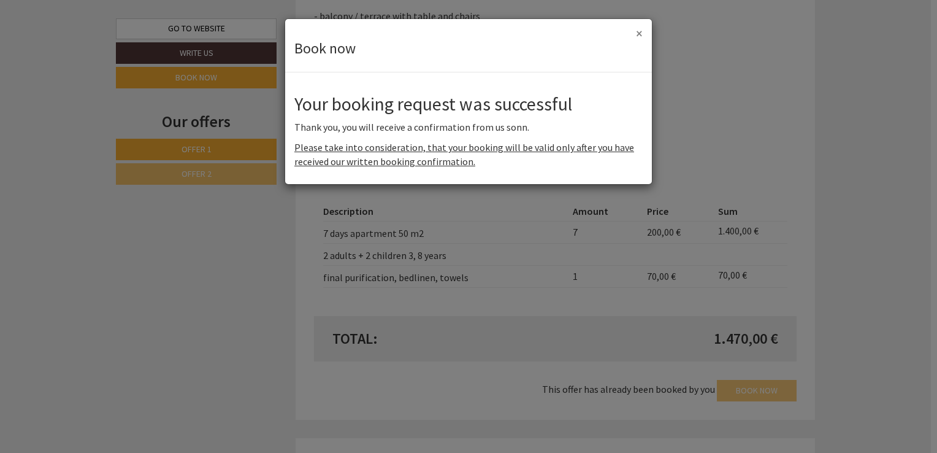
click at [639, 36] on button "×" at bounding box center [639, 33] width 7 height 13
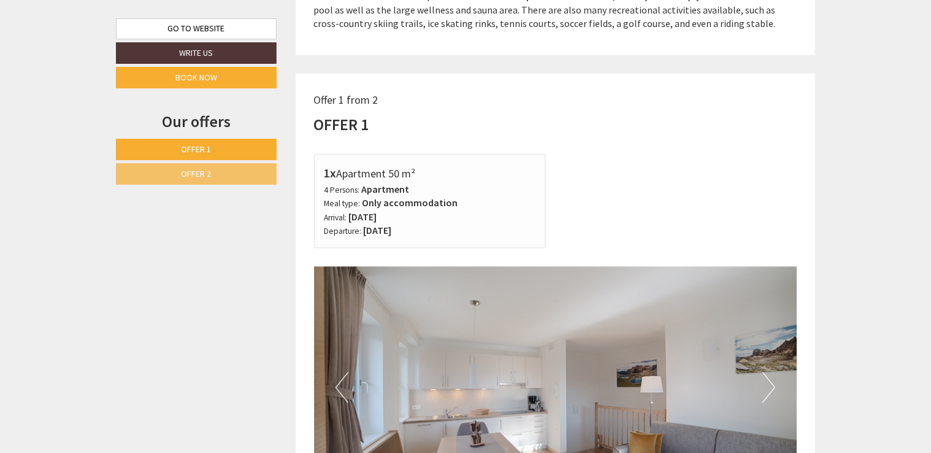
scroll to position [1104, 0]
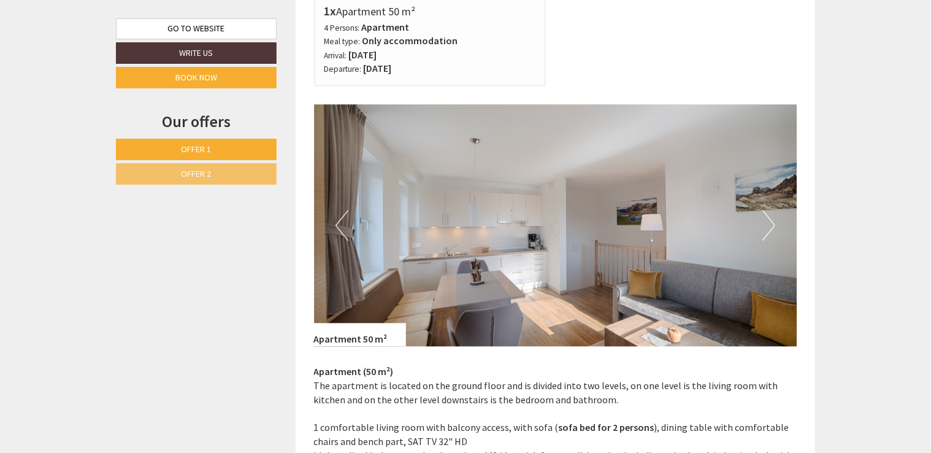
click at [765, 226] on button "Next" at bounding box center [768, 225] width 13 height 31
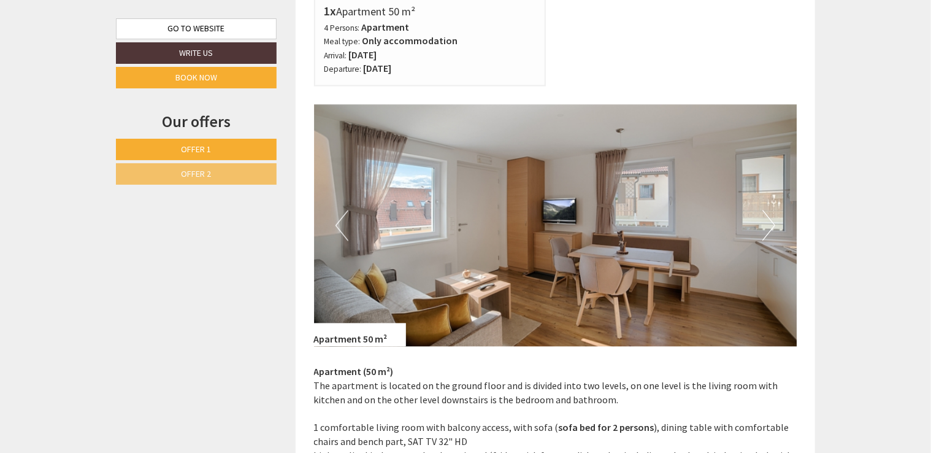
click at [765, 226] on button "Next" at bounding box center [768, 225] width 13 height 31
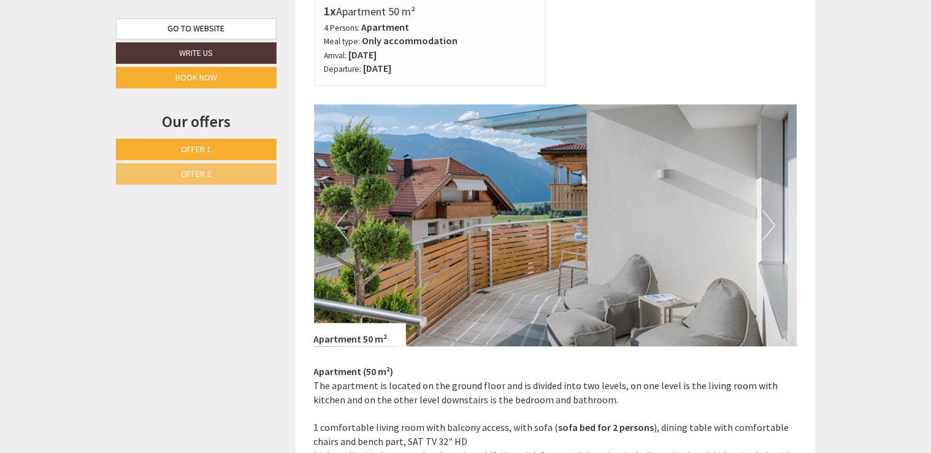
click at [342, 224] on button "Previous" at bounding box center [341, 225] width 13 height 31
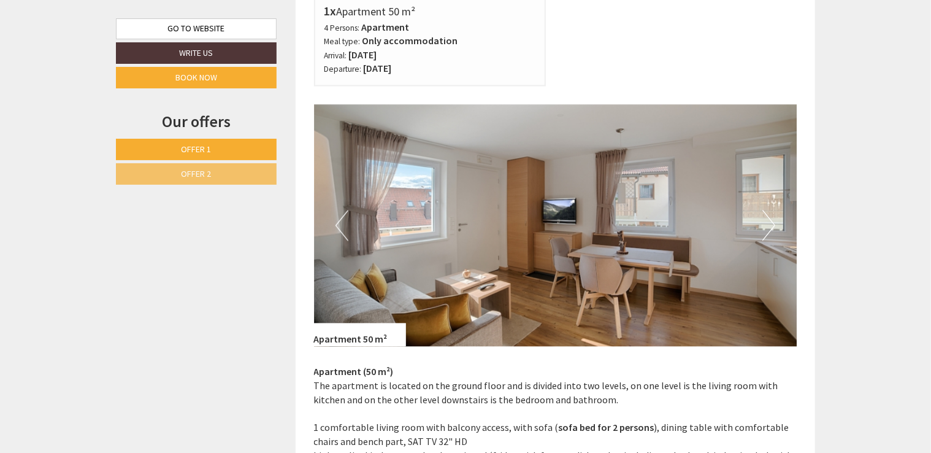
click at [759, 225] on img at bounding box center [555, 226] width 483 height 242
click at [761, 224] on img at bounding box center [555, 226] width 483 height 242
click at [780, 222] on img at bounding box center [555, 226] width 483 height 242
click at [762, 224] on img at bounding box center [555, 226] width 483 height 242
click at [772, 224] on button "Next" at bounding box center [768, 225] width 13 height 31
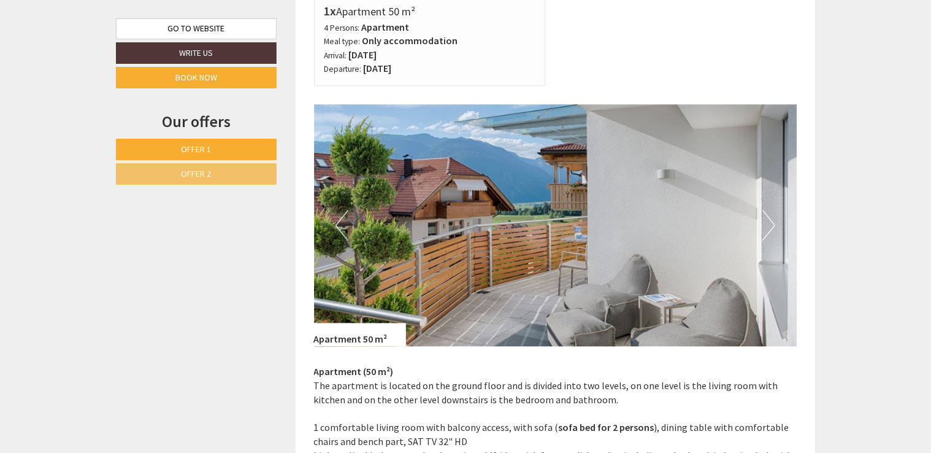
click at [772, 224] on button "Next" at bounding box center [768, 225] width 13 height 31
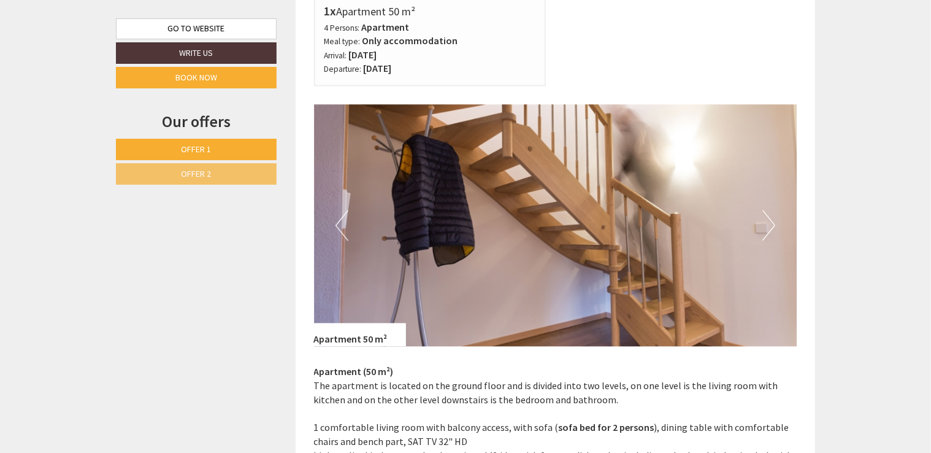
click at [772, 224] on button "Next" at bounding box center [768, 225] width 13 height 31
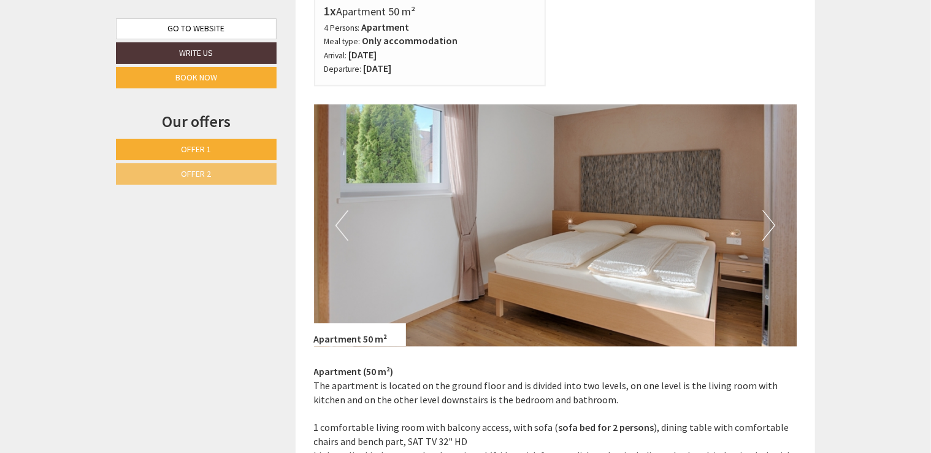
click at [772, 224] on button "Next" at bounding box center [768, 225] width 13 height 31
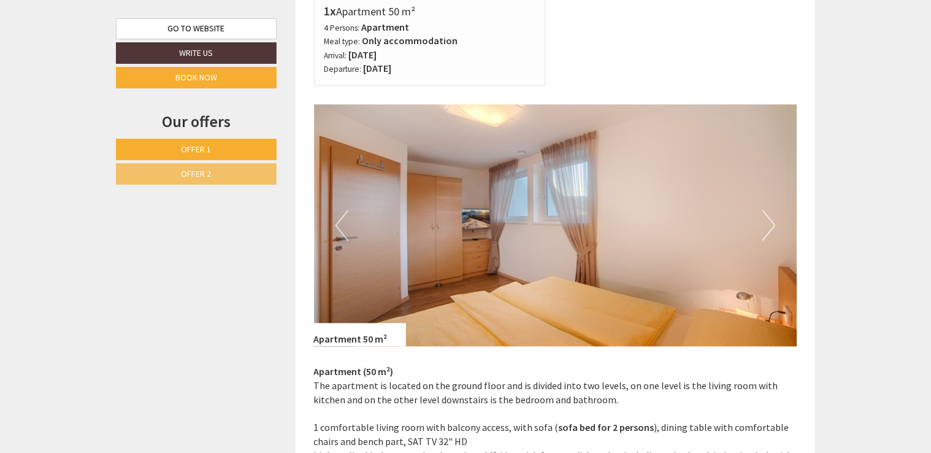
click at [772, 224] on button "Next" at bounding box center [768, 225] width 13 height 31
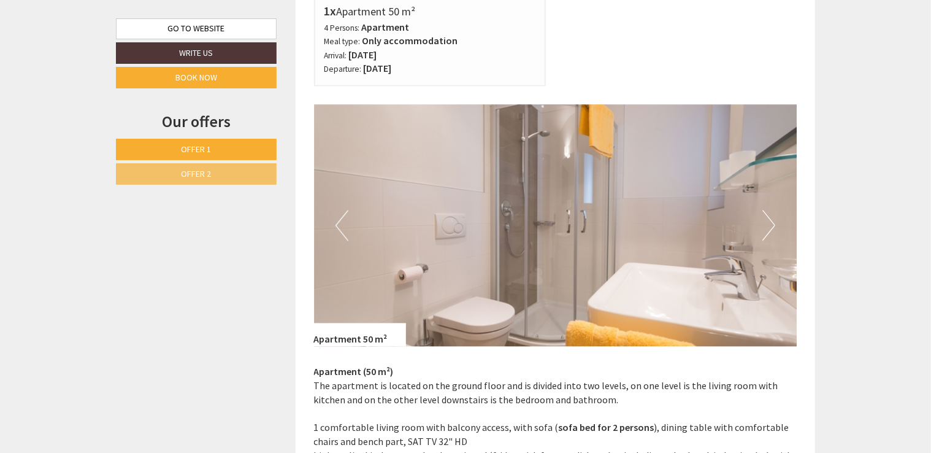
click at [772, 224] on button "Next" at bounding box center [768, 225] width 13 height 31
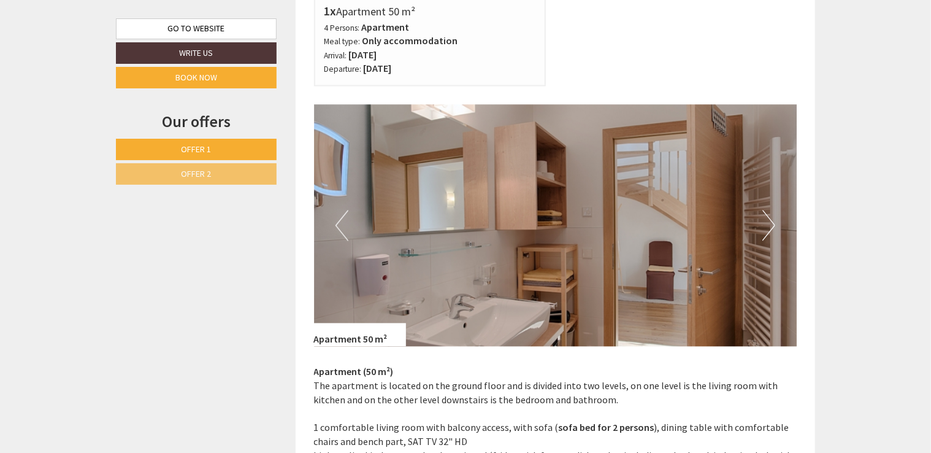
click at [772, 224] on button "Next" at bounding box center [768, 225] width 13 height 31
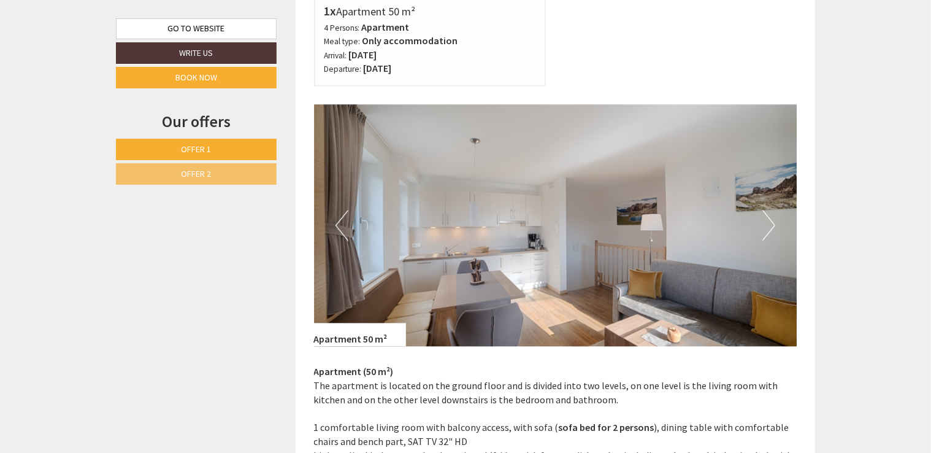
click at [772, 224] on button "Next" at bounding box center [768, 225] width 13 height 31
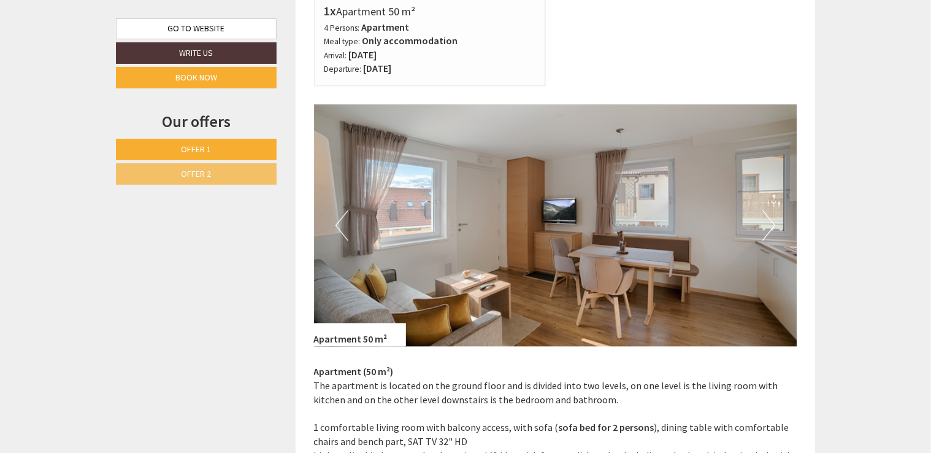
click at [772, 224] on button "Next" at bounding box center [768, 225] width 13 height 31
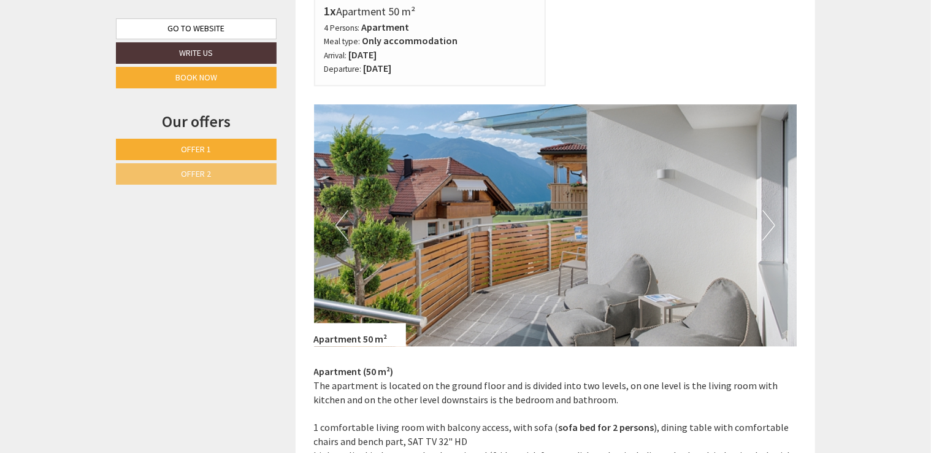
click at [772, 224] on button "Next" at bounding box center [768, 225] width 13 height 31
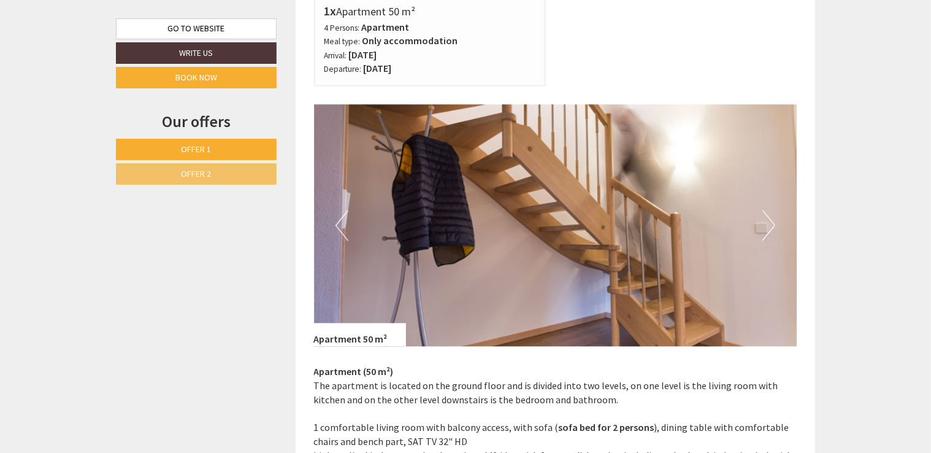
click at [772, 224] on button "Next" at bounding box center [768, 225] width 13 height 31
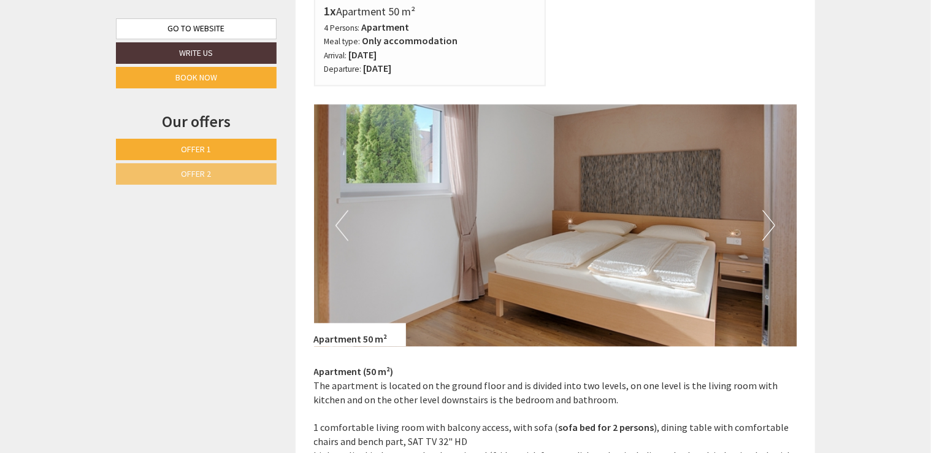
click at [772, 224] on button "Next" at bounding box center [768, 225] width 13 height 31
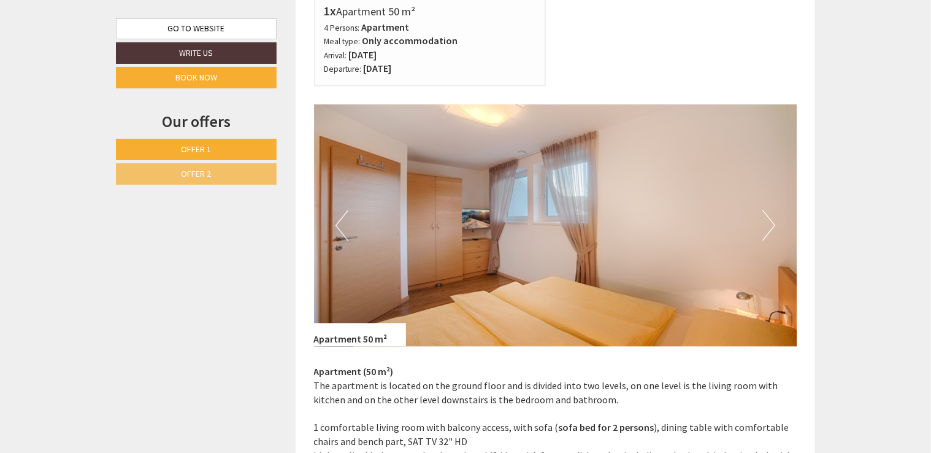
click at [772, 224] on button "Next" at bounding box center [768, 225] width 13 height 31
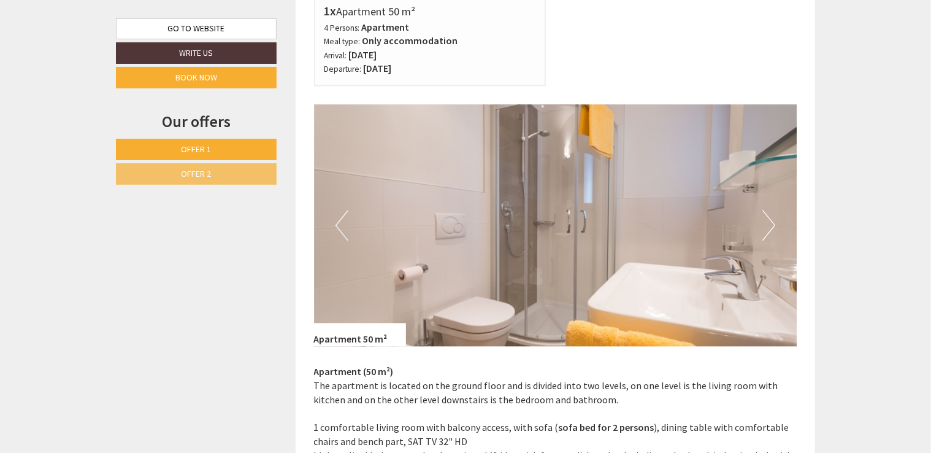
click at [772, 224] on button "Next" at bounding box center [768, 225] width 13 height 31
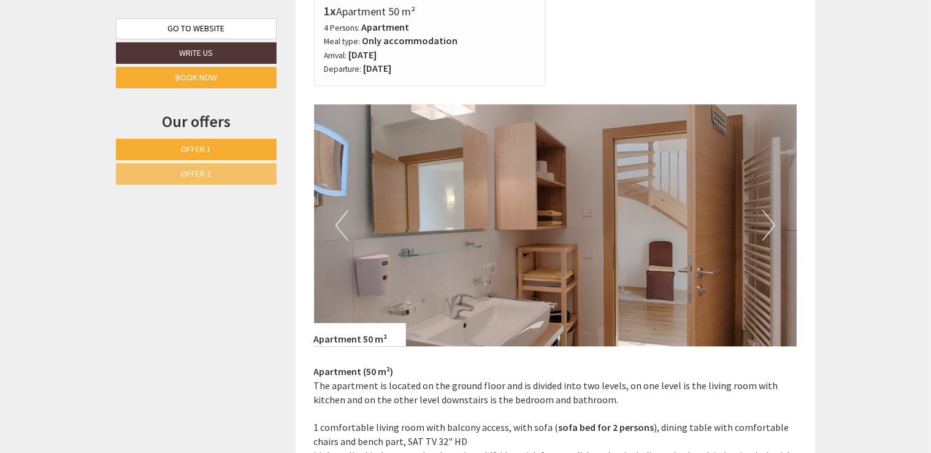
click at [772, 224] on button "Next" at bounding box center [768, 225] width 13 height 31
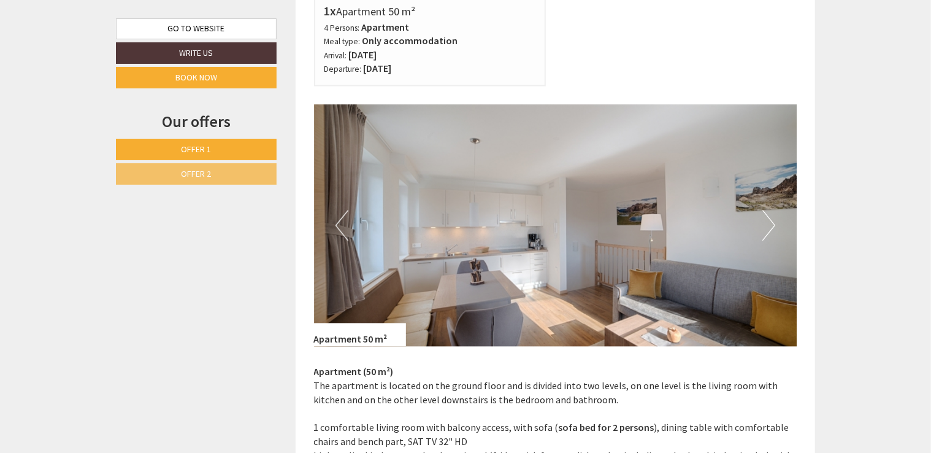
click at [772, 224] on button "Next" at bounding box center [768, 225] width 13 height 31
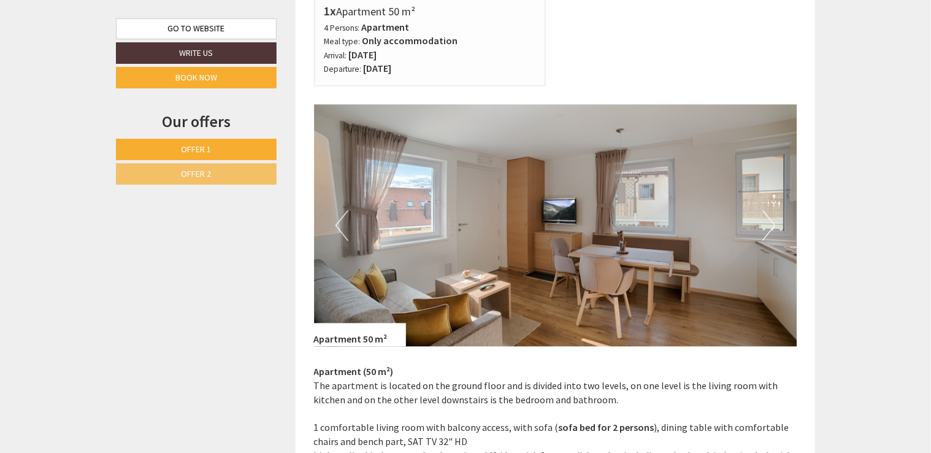
click at [772, 224] on button "Next" at bounding box center [768, 225] width 13 height 31
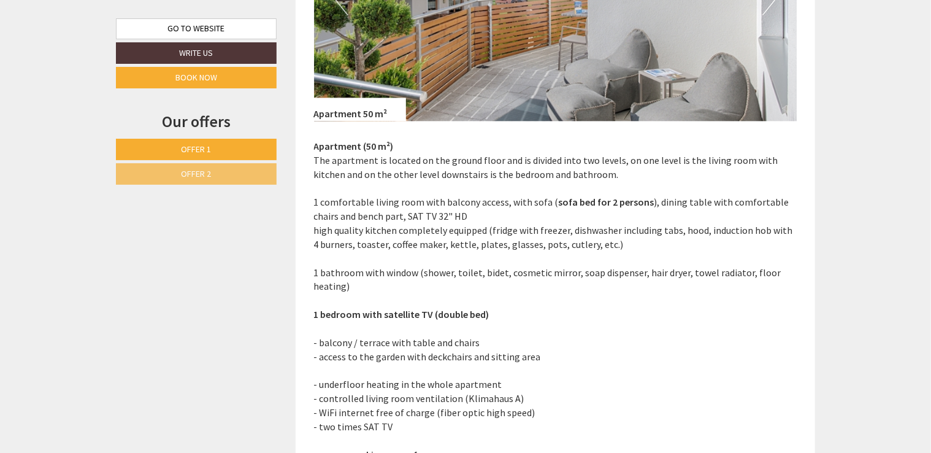
scroll to position [1165, 0]
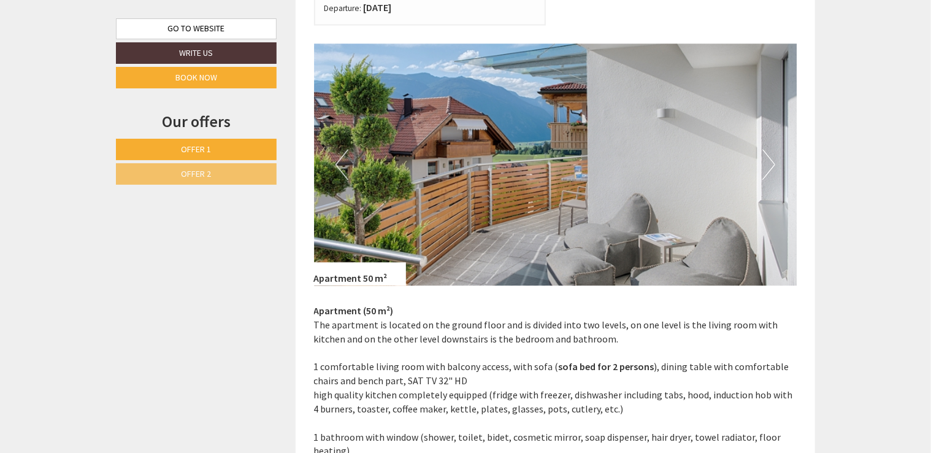
click at [766, 172] on button "Next" at bounding box center [768, 164] width 13 height 31
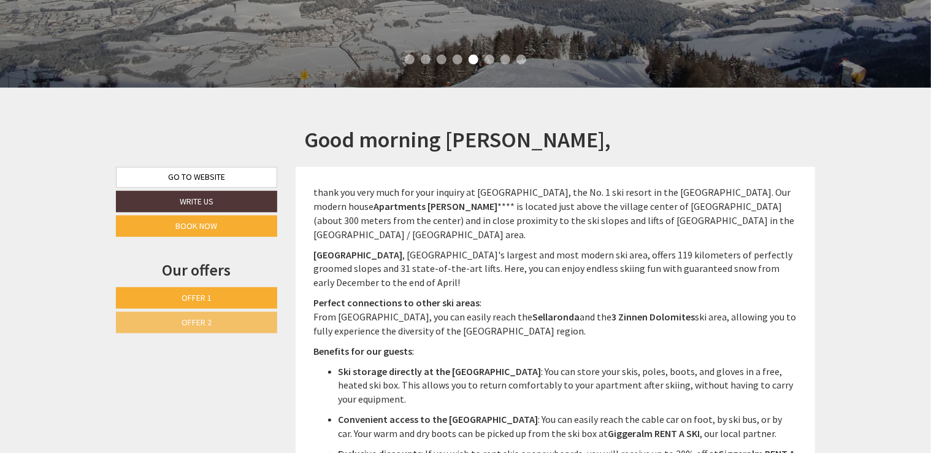
scroll to position [429, 0]
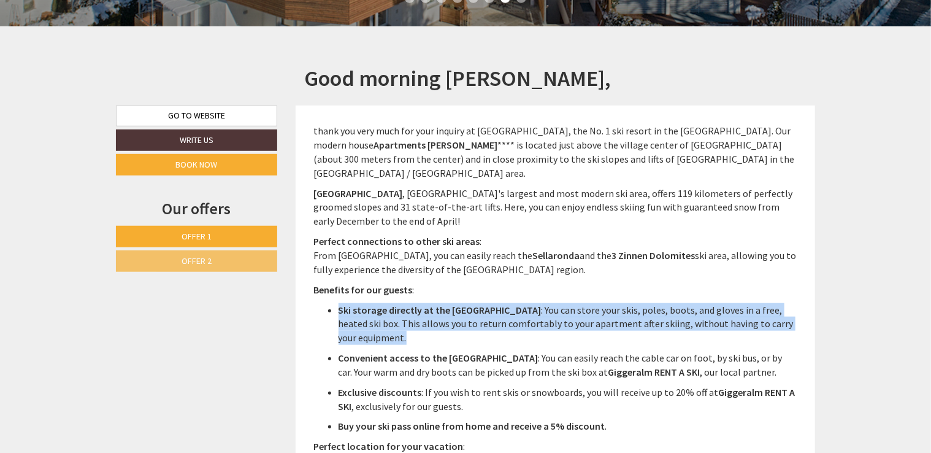
drag, startPoint x: 337, startPoint y: 297, endPoint x: 786, endPoint y: 322, distance: 450.2
click at [786, 322] on ul "Ski storage directly at the valley station : You can store your skis, poles, bo…" at bounding box center [555, 368] width 483 height 131
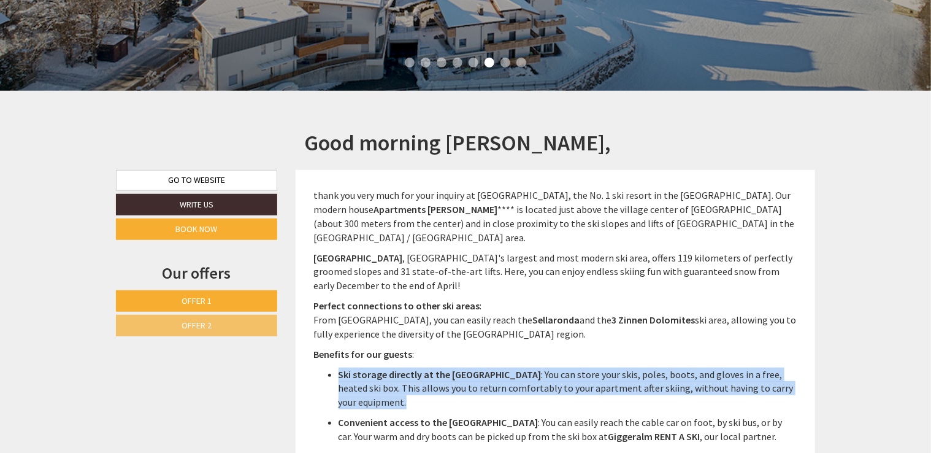
scroll to position [368, 0]
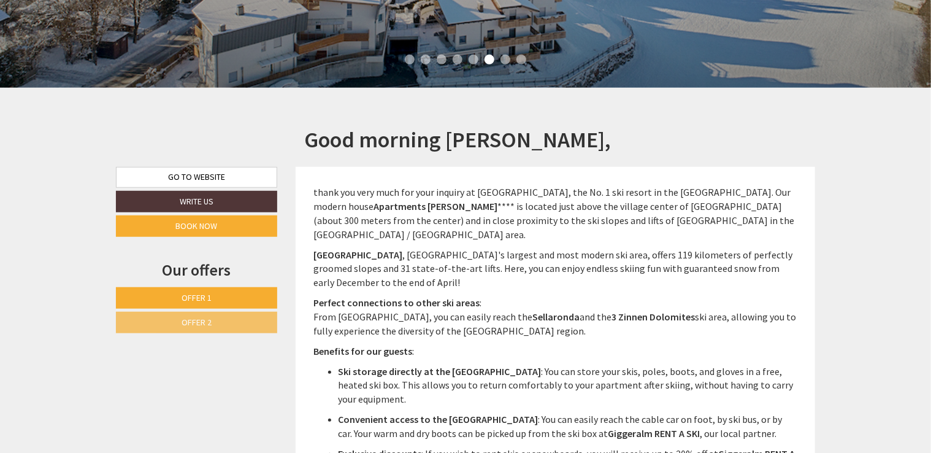
click at [369, 141] on h1 "Good morning [PERSON_NAME]," at bounding box center [458, 140] width 307 height 25
click at [202, 181] on link "Go to website" at bounding box center [196, 177] width 161 height 21
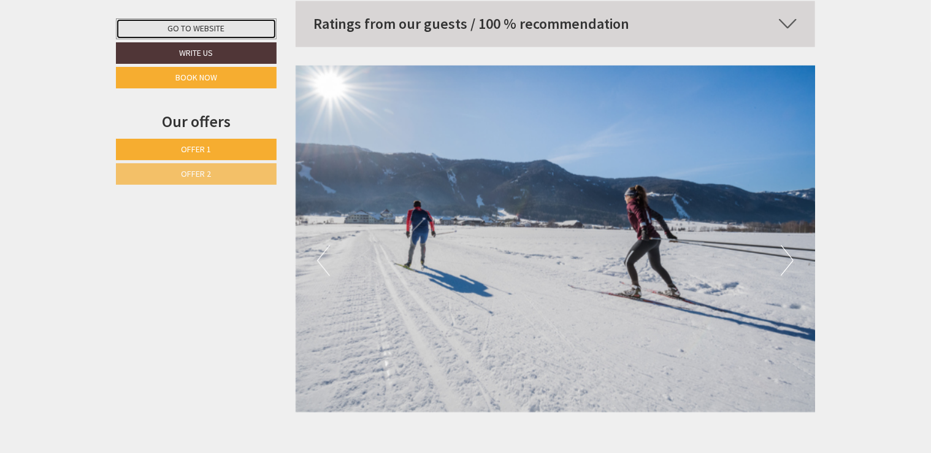
scroll to position [6010, 0]
